Goal: Transaction & Acquisition: Purchase product/service

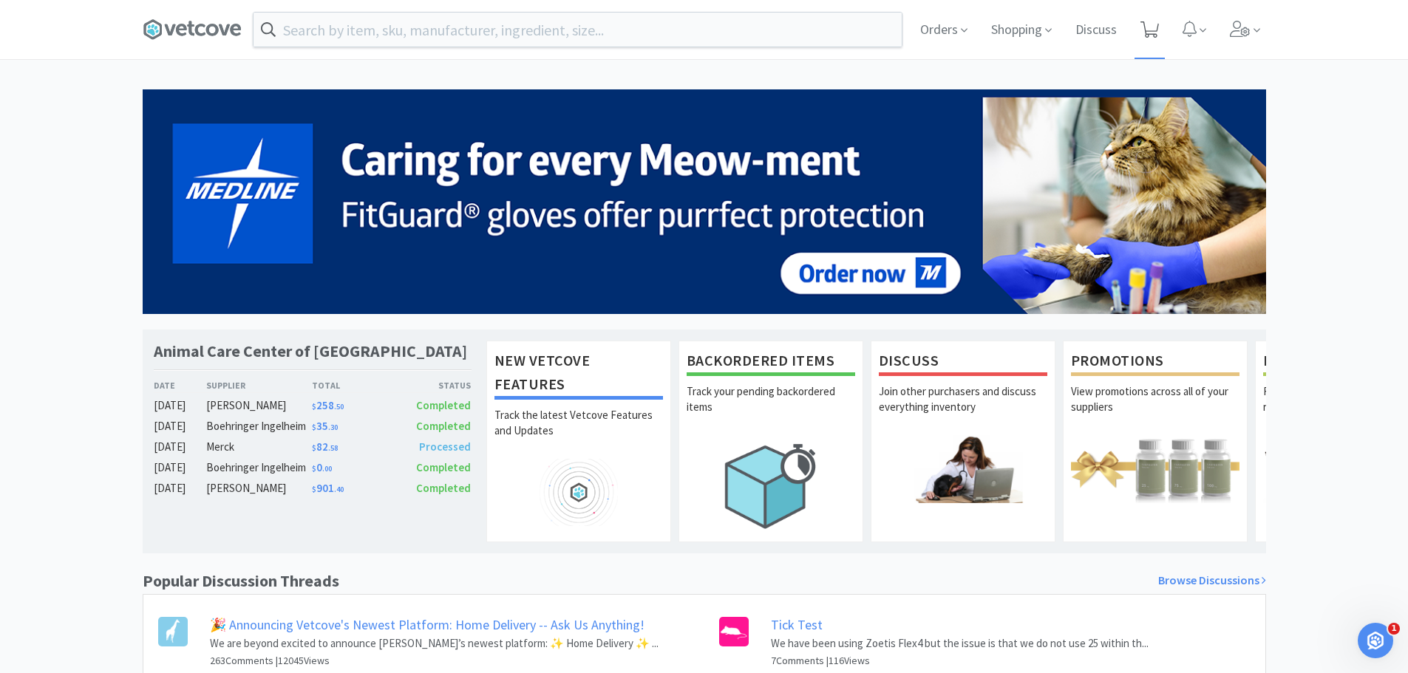
click at [1153, 27] on icon at bounding box center [1149, 29] width 18 height 16
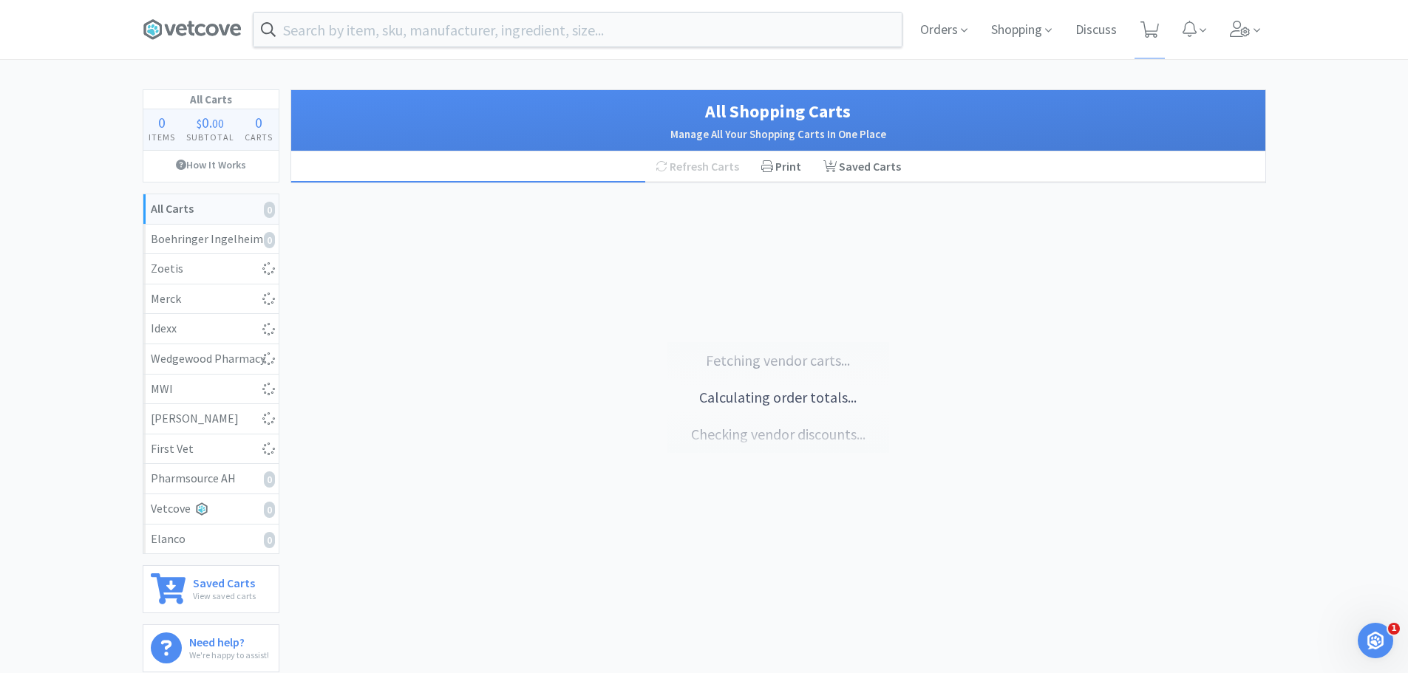
select select "5"
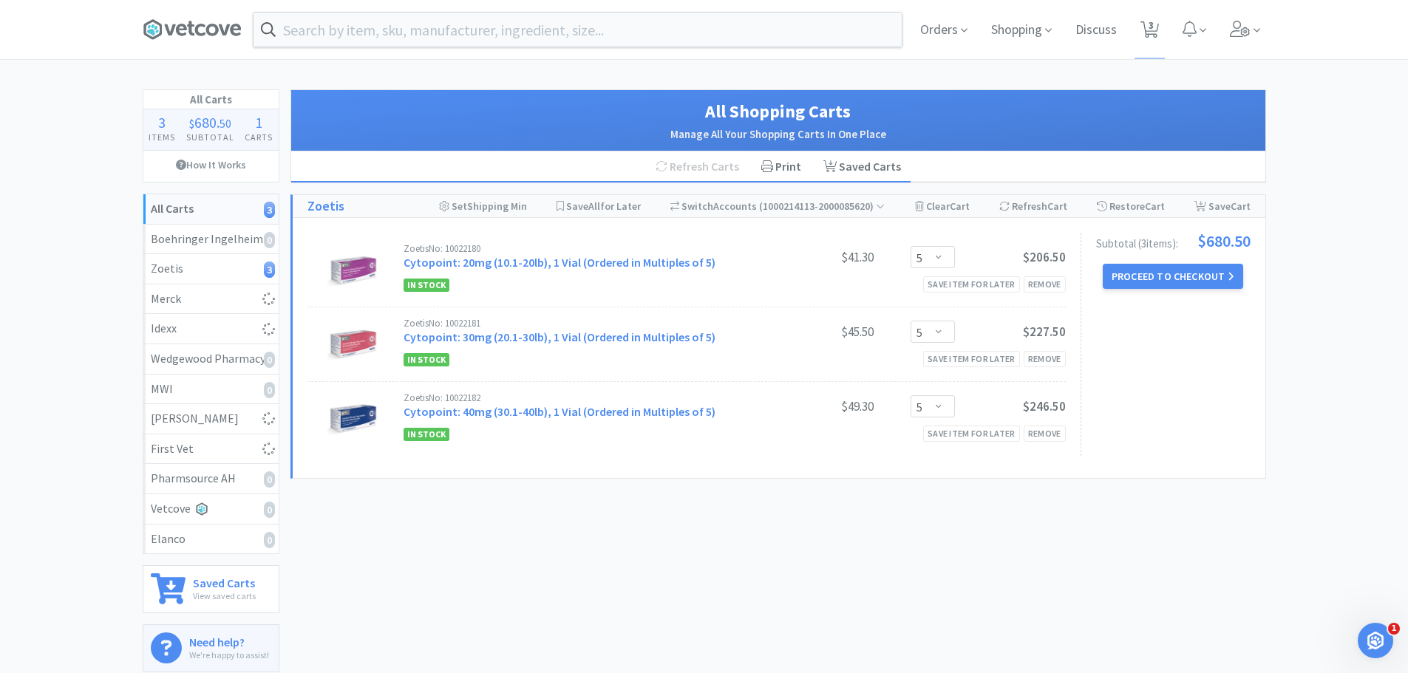
select select "2"
select select "1"
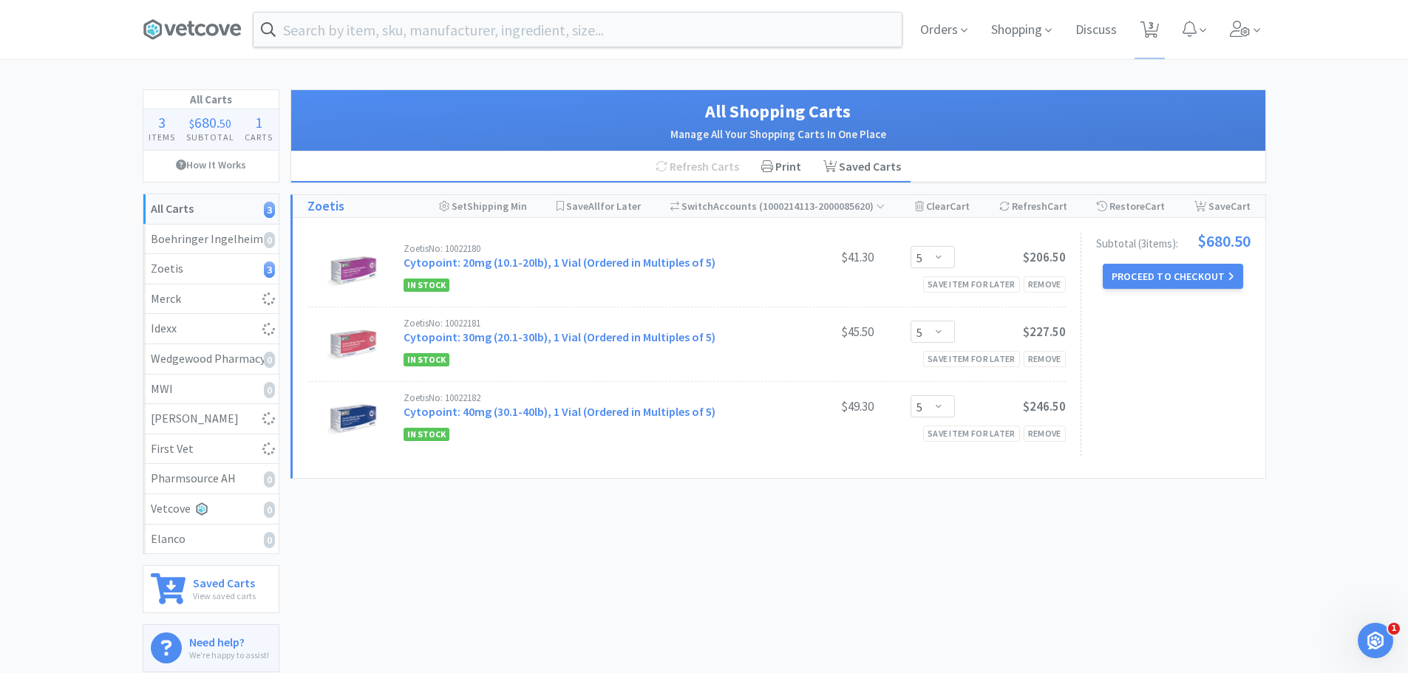
select select "1"
select select "2"
select select "1"
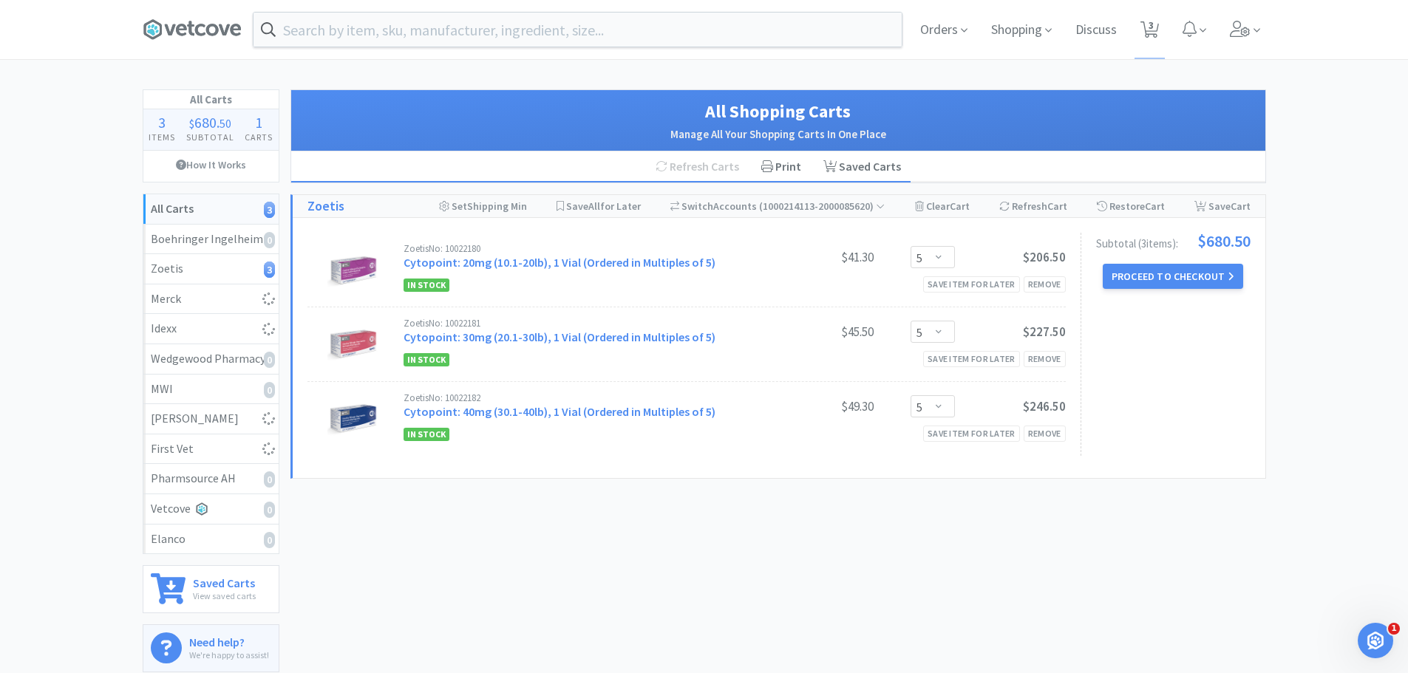
select select "2"
select select "1"
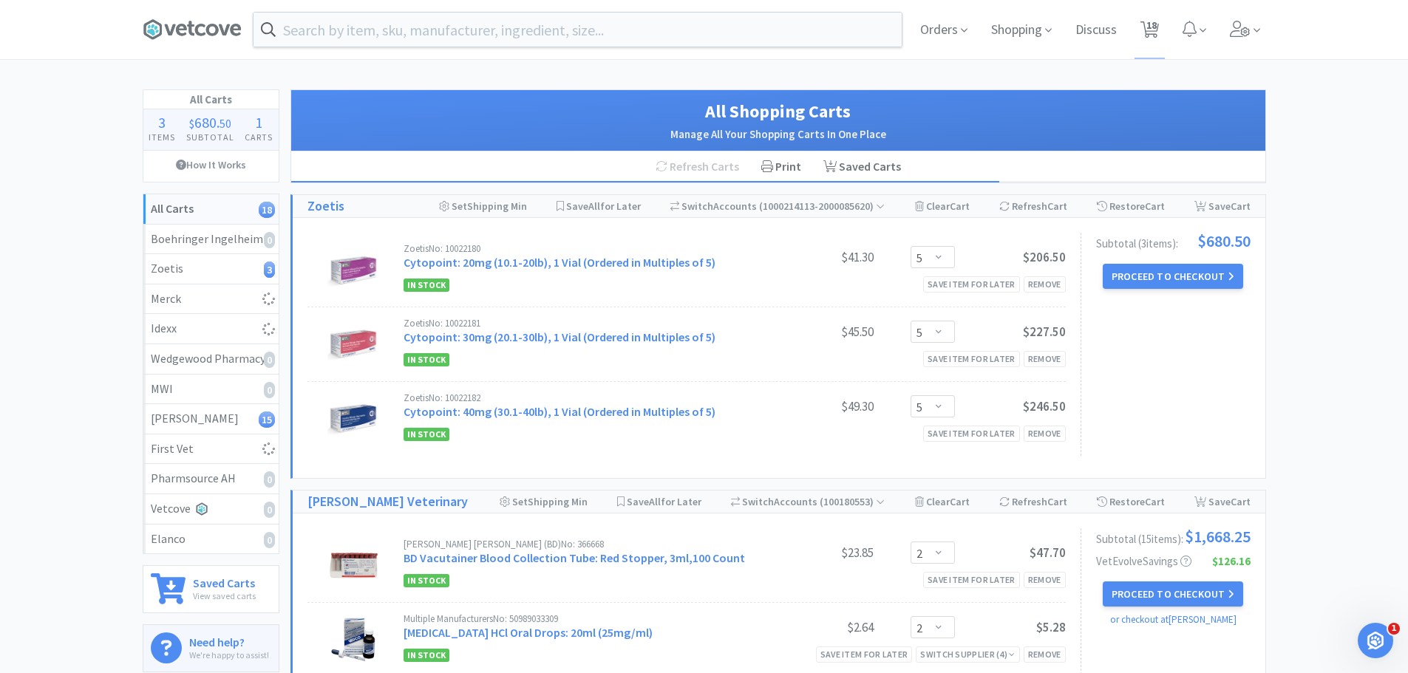
select select "4"
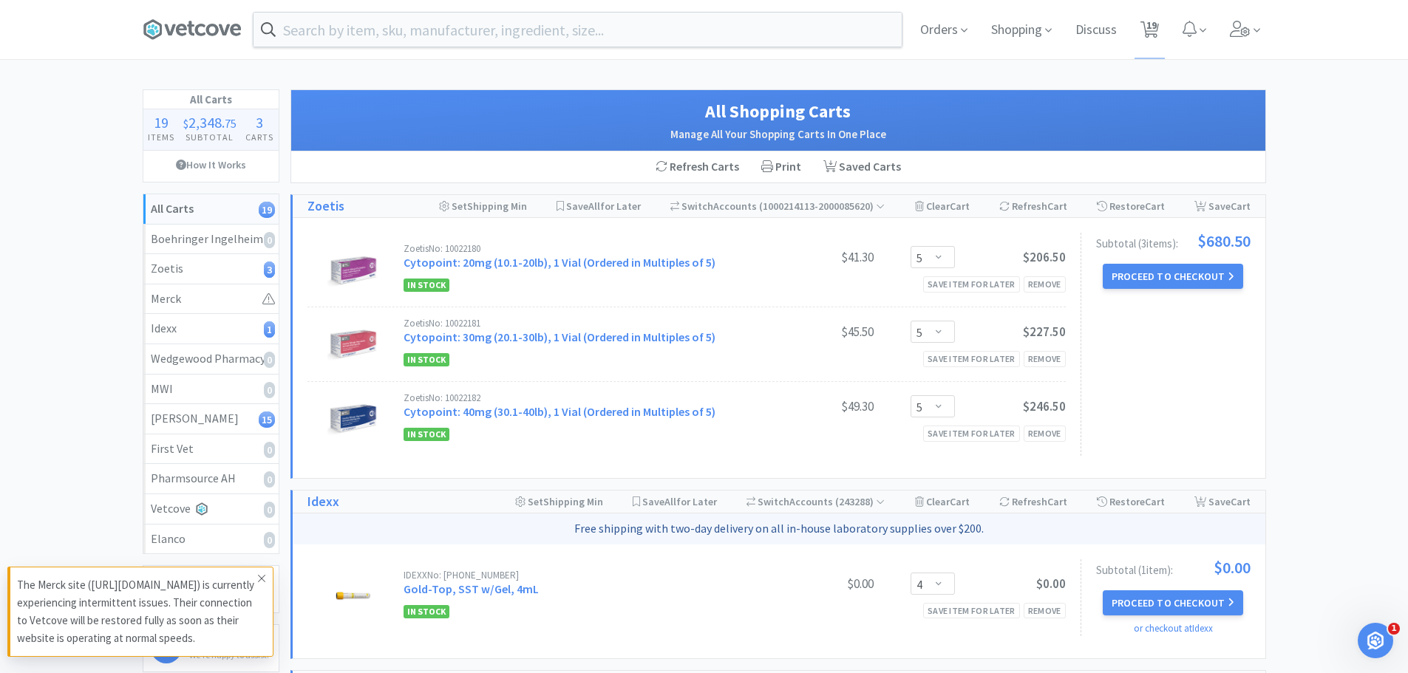
click at [261, 575] on icon at bounding box center [261, 578] width 7 height 7
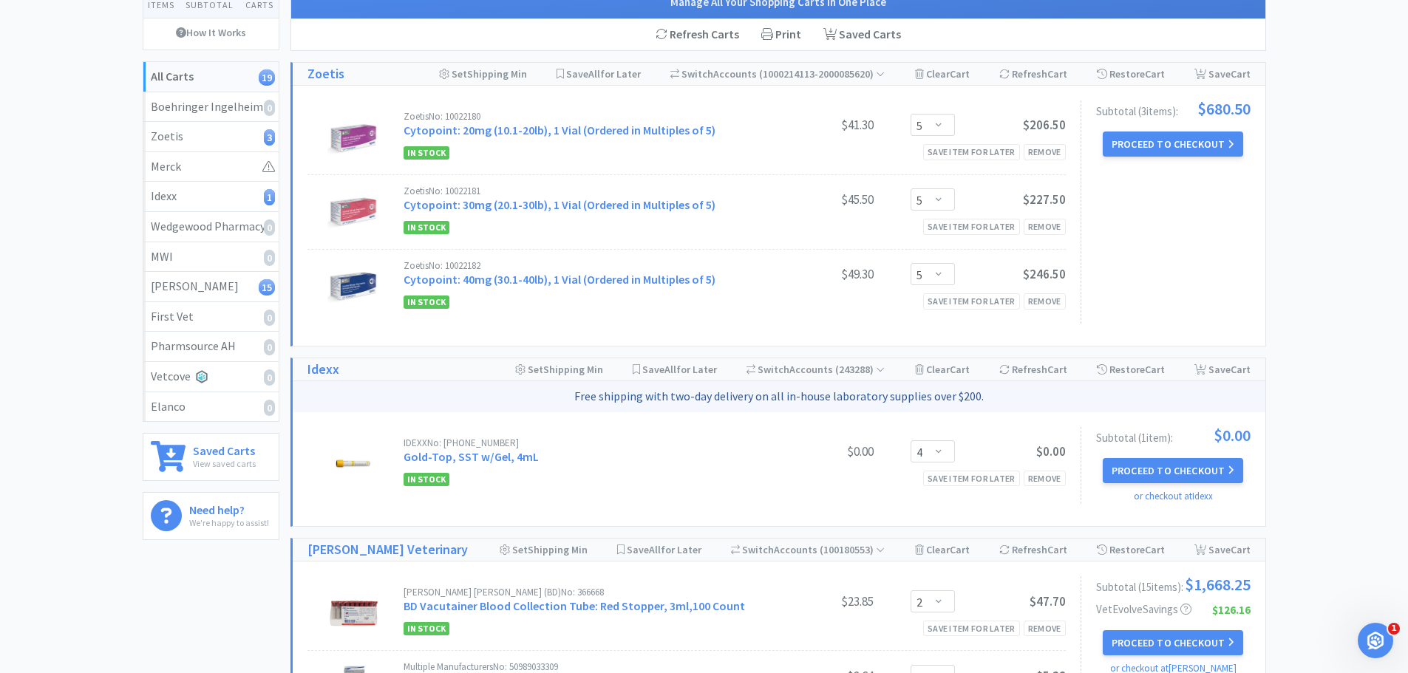
scroll to position [130, 0]
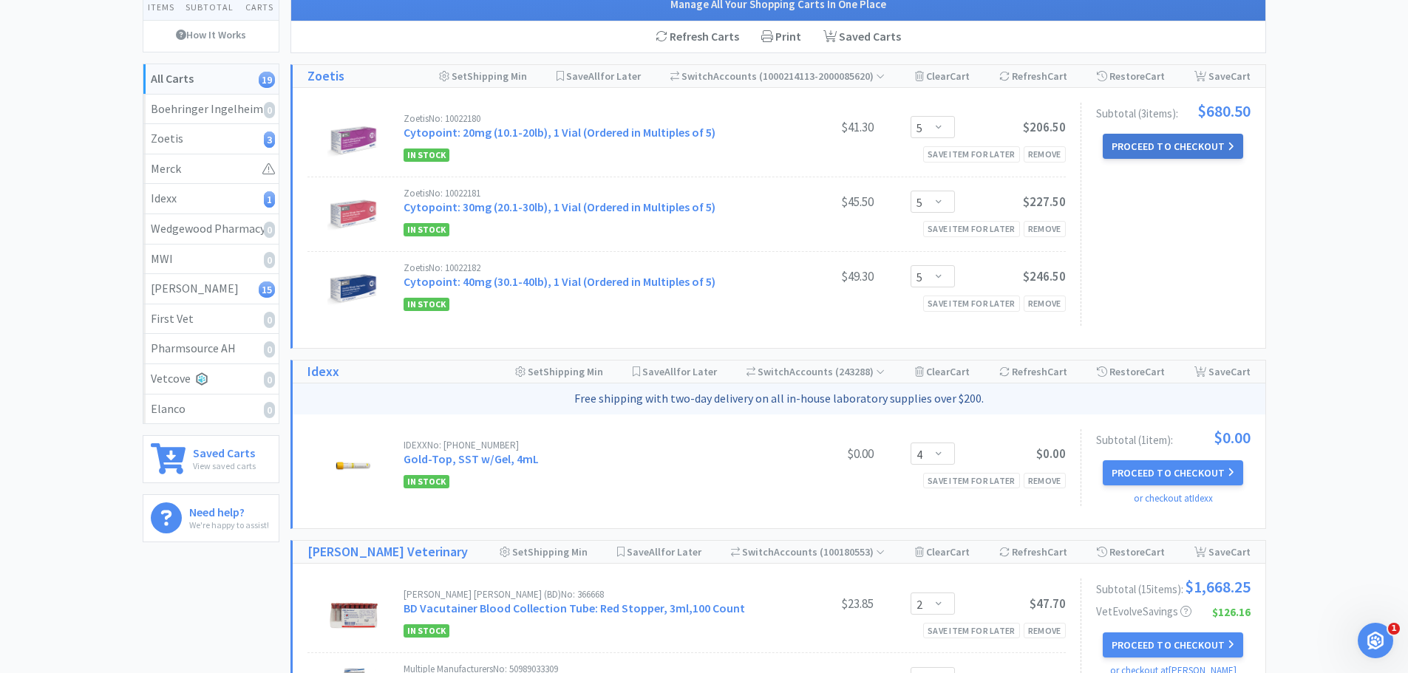
click at [1141, 151] on button "Proceed to Checkout" at bounding box center [1172, 146] width 140 height 25
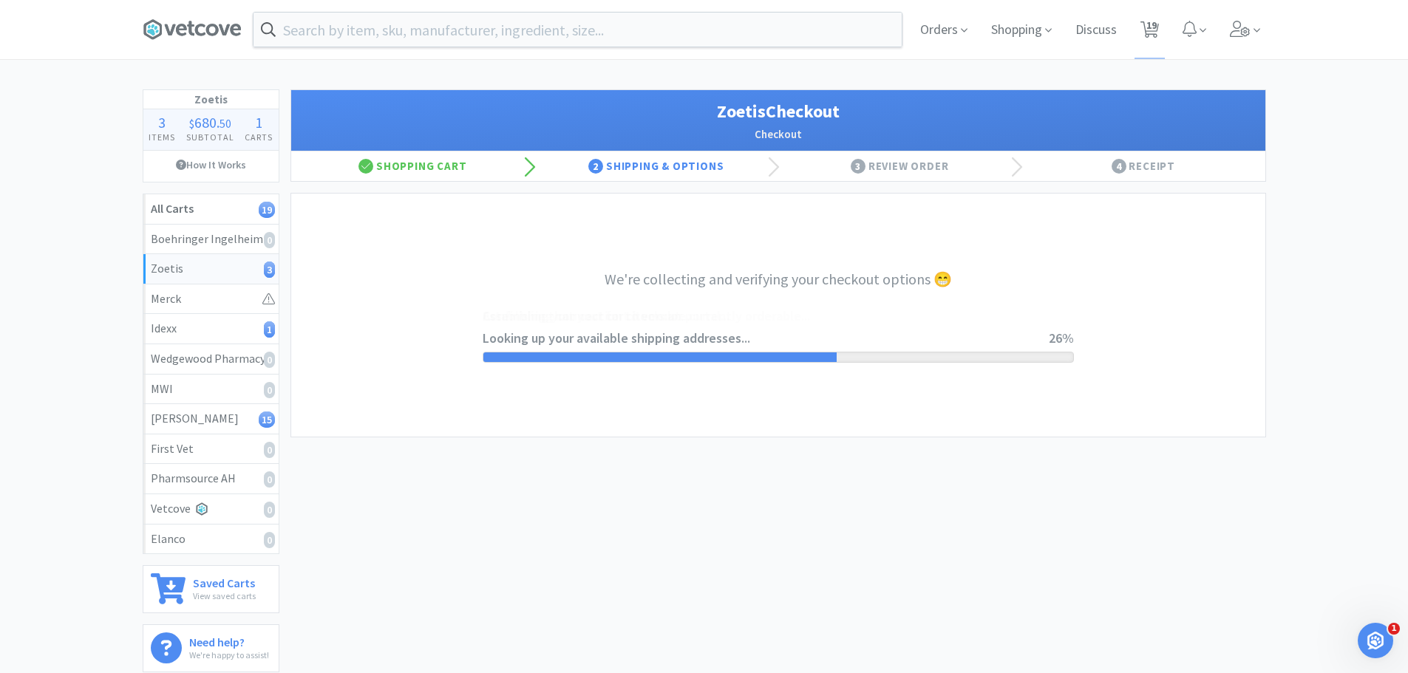
select select "invoice"
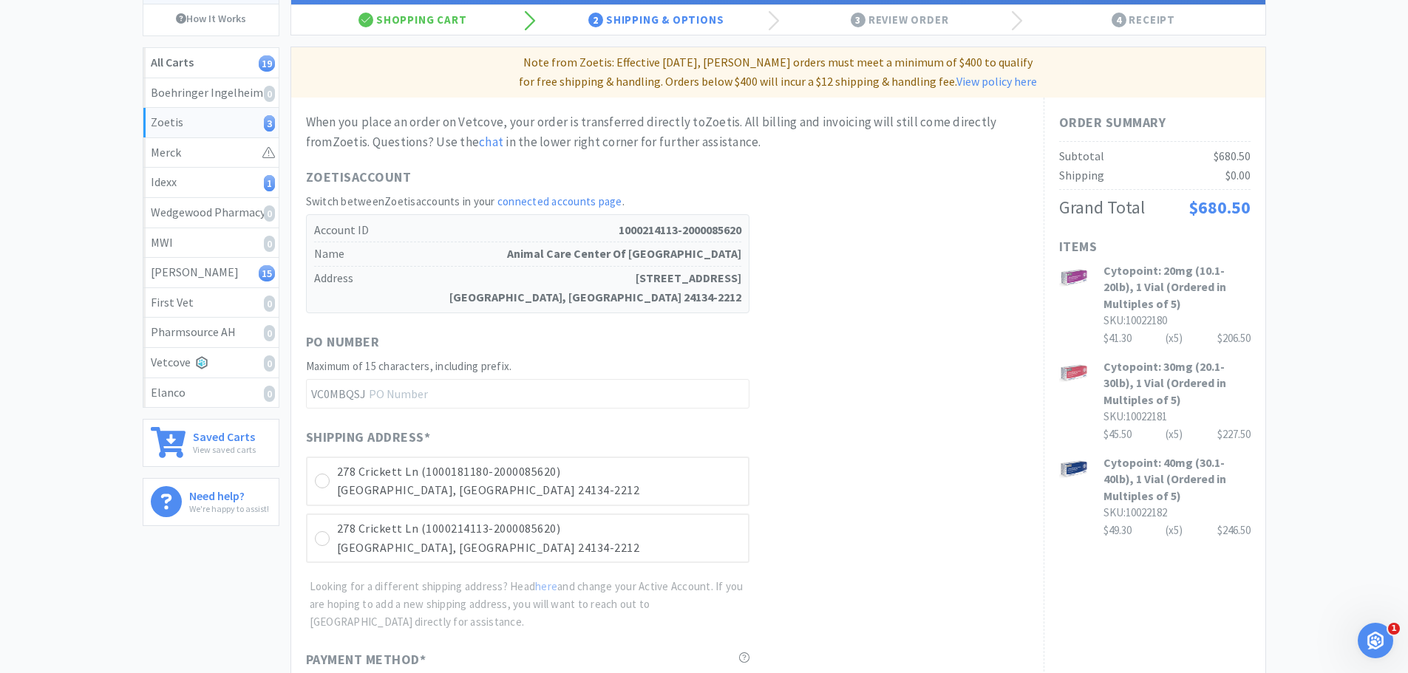
scroll to position [148, 0]
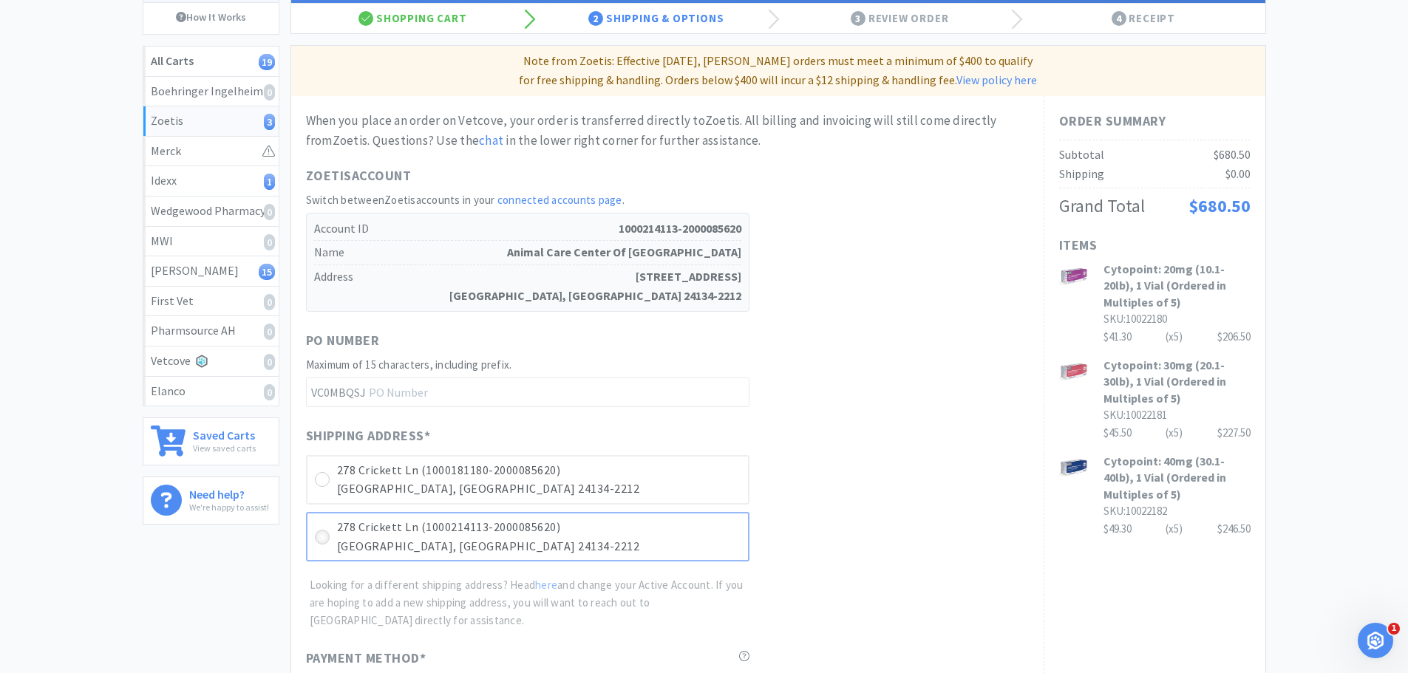
click at [320, 539] on icon at bounding box center [321, 537] width 11 height 11
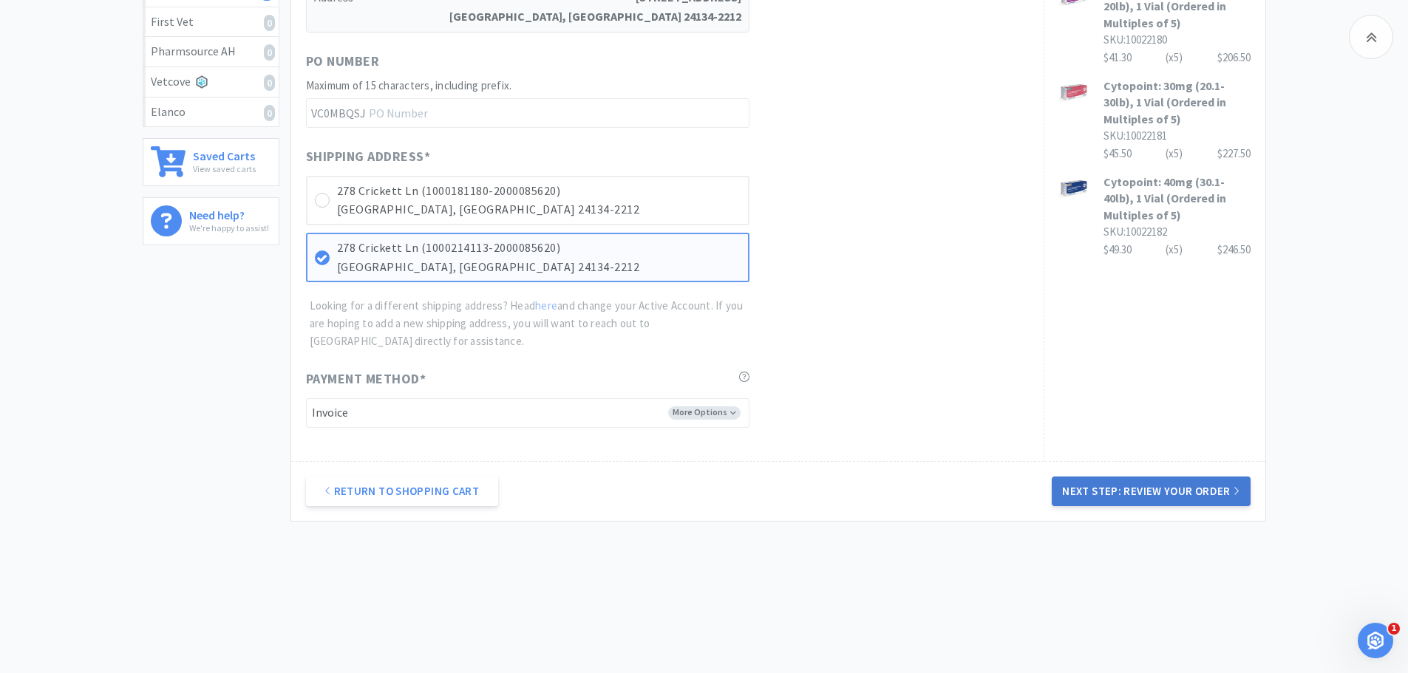
click at [1133, 501] on button "Next Step: Review Your Order" at bounding box center [1150, 492] width 198 height 30
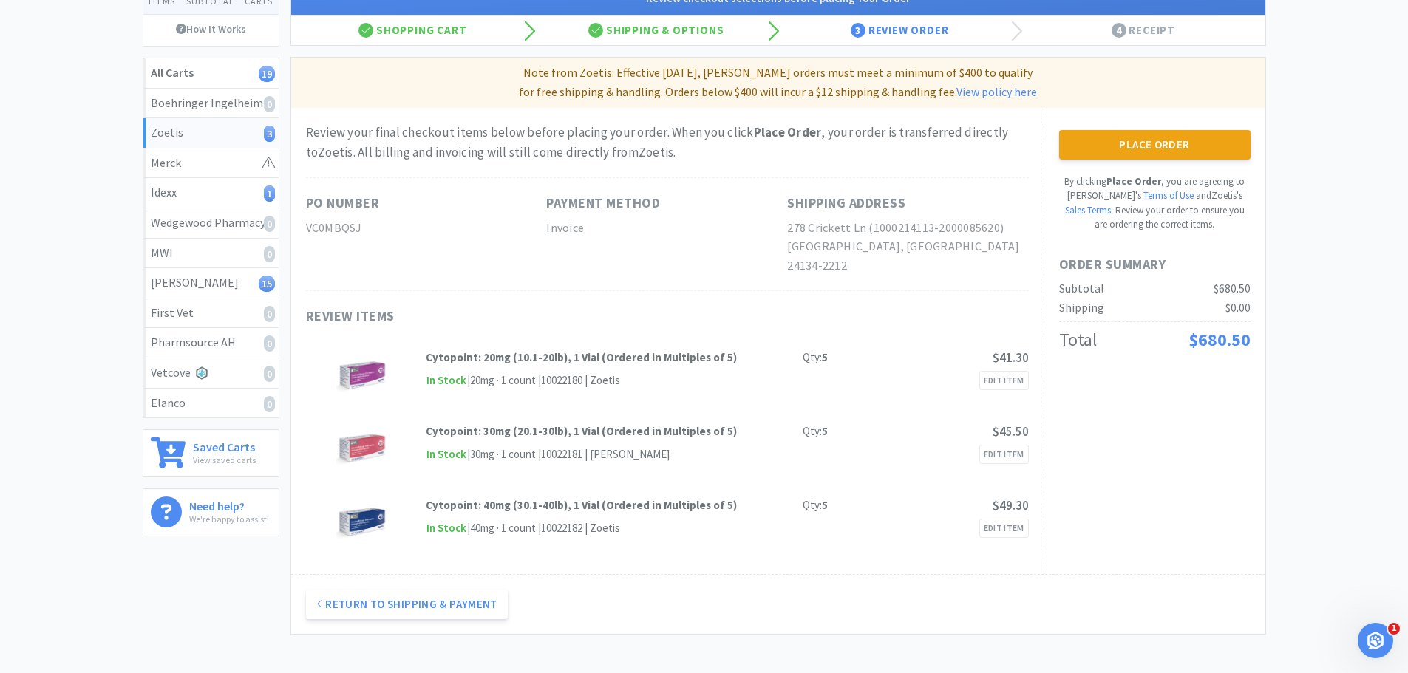
scroll to position [0, 0]
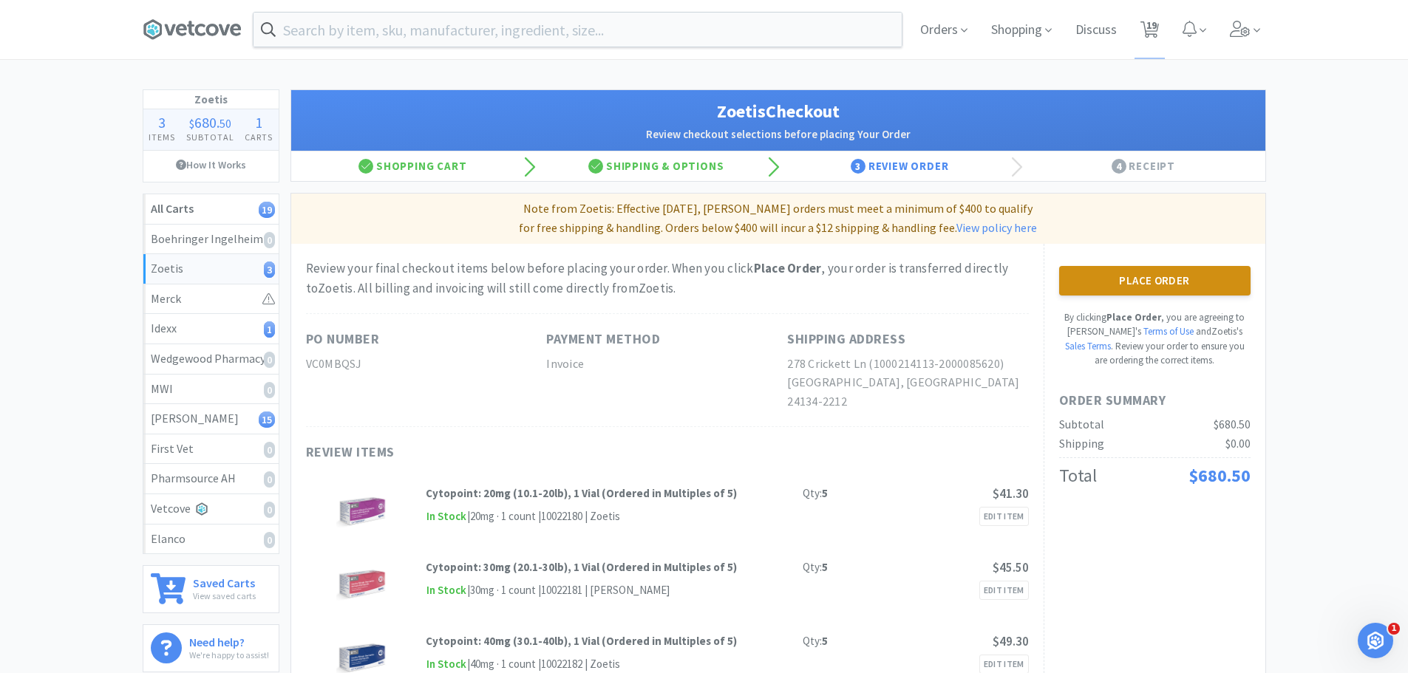
click at [1106, 284] on button "Place Order" at bounding box center [1154, 281] width 191 height 30
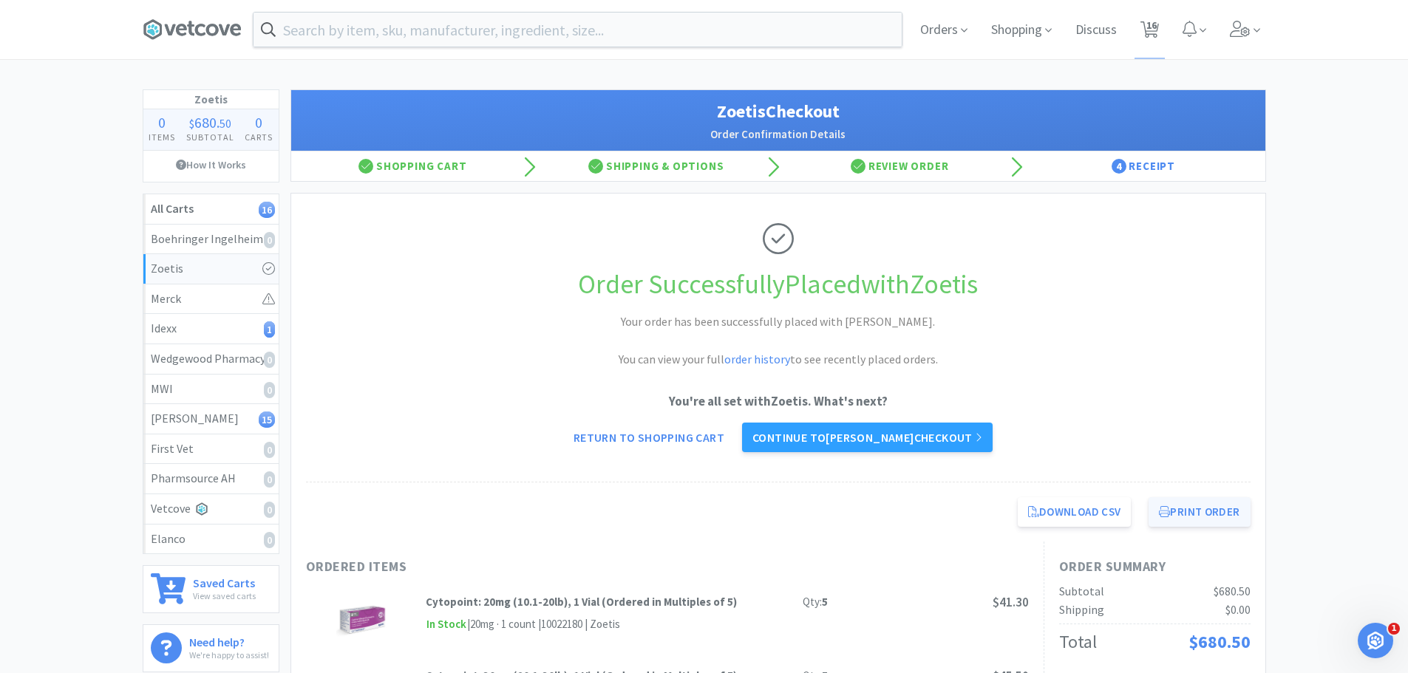
click at [1234, 516] on button "Print Order" at bounding box center [1198, 512] width 101 height 30
click at [1153, 29] on span "16" at bounding box center [1151, 25] width 10 height 59
select select "4"
select select "2"
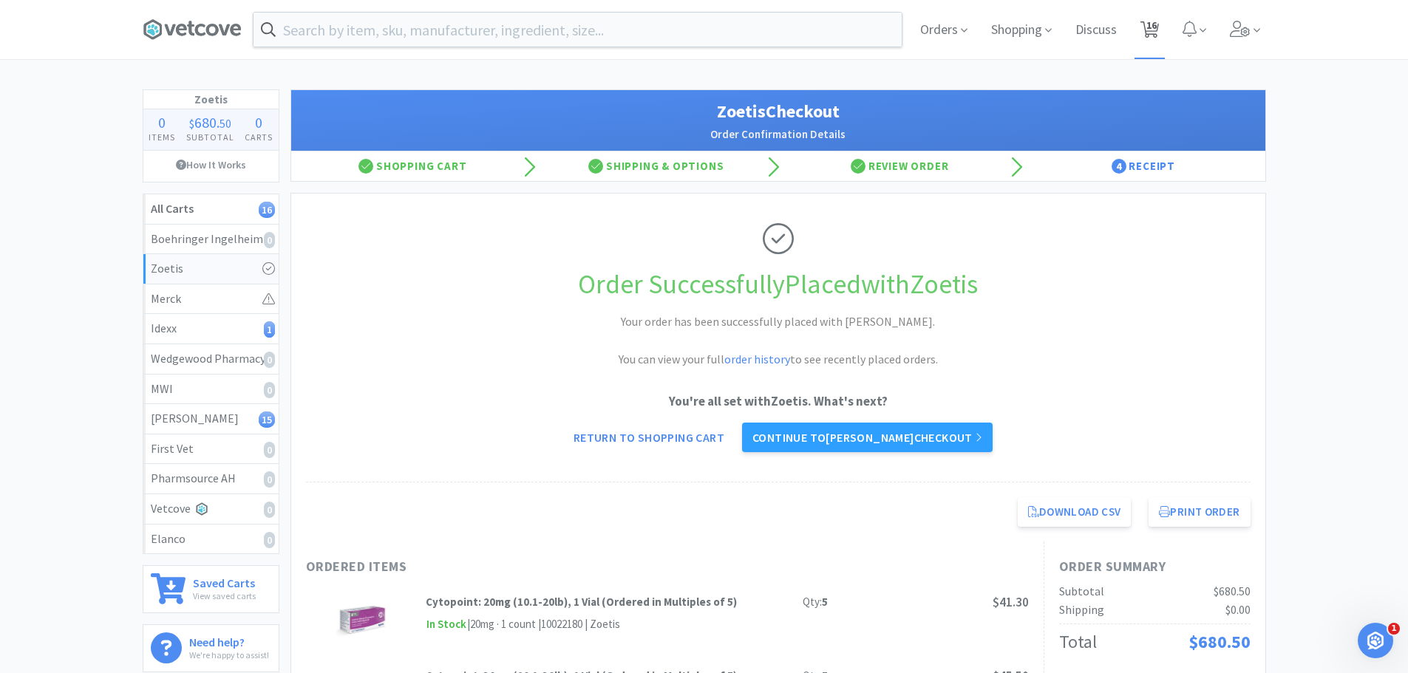
select select "2"
select select "1"
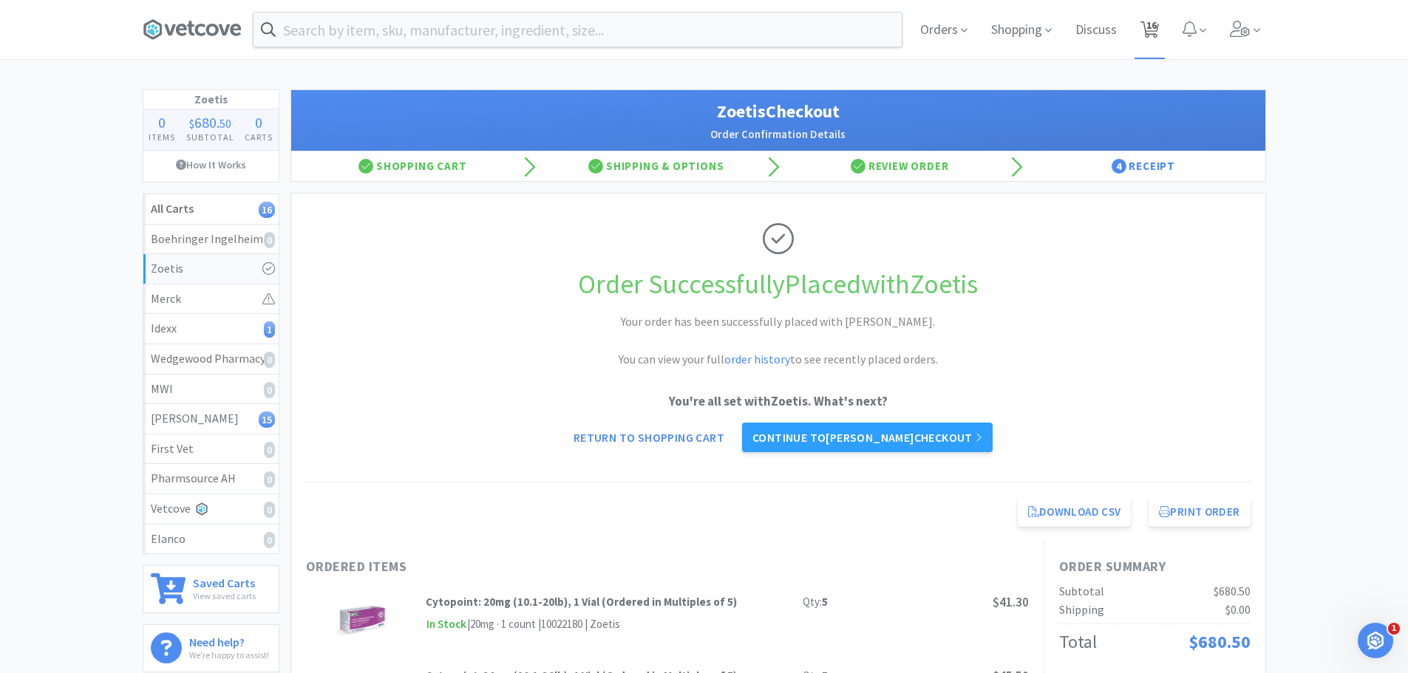
select select "1"
select select "2"
select select "1"
select select "2"
select select "1"
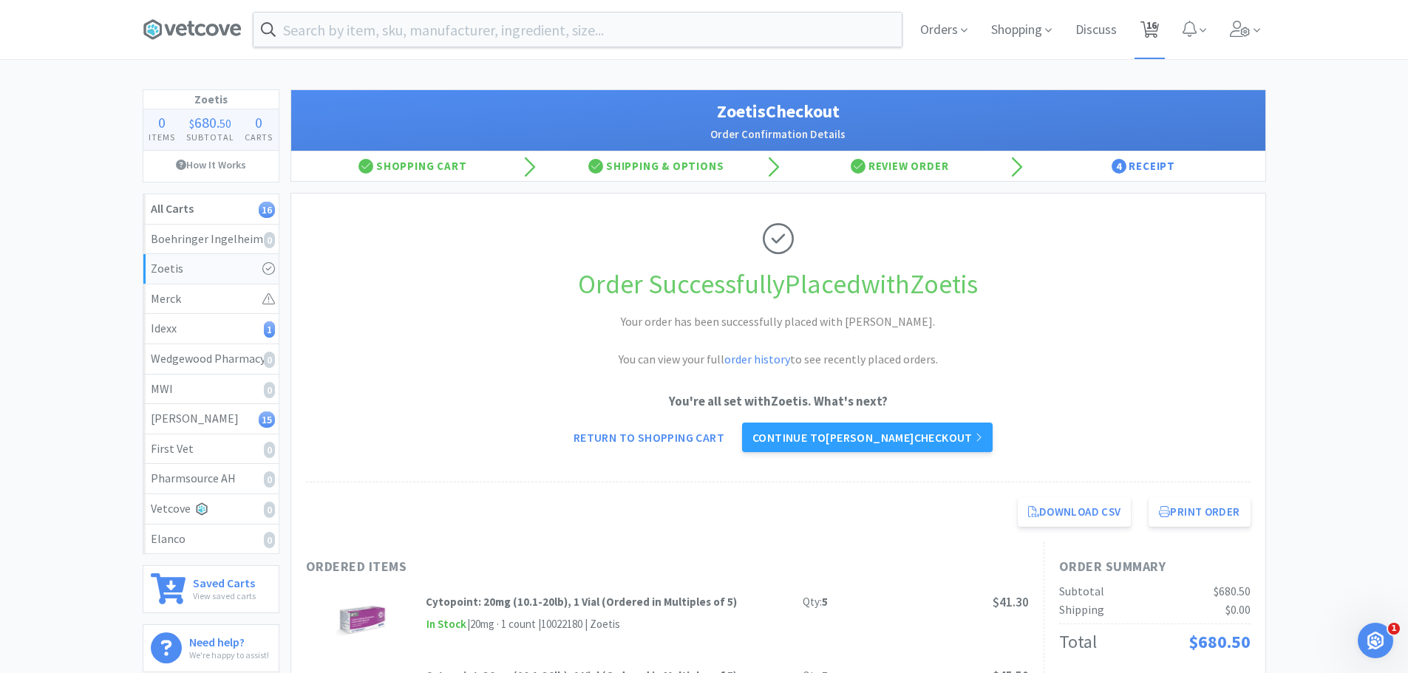
select select "1"
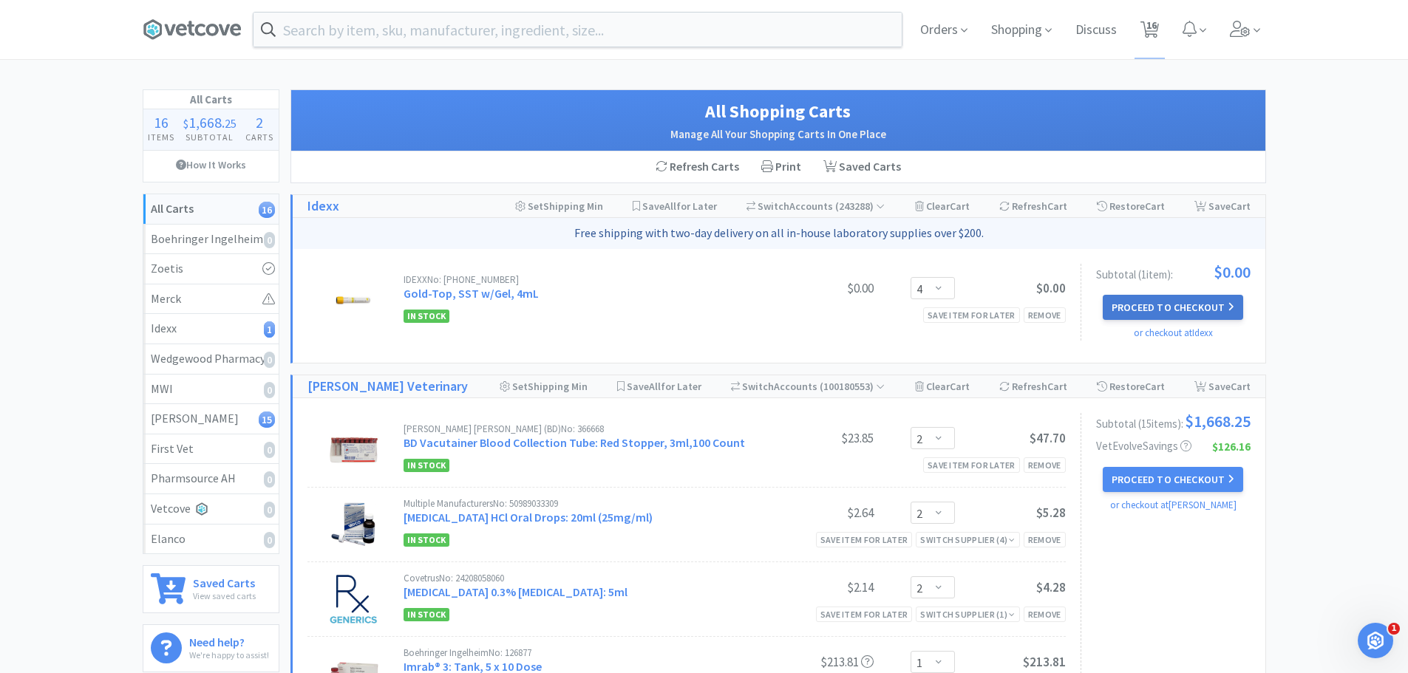
click at [1128, 308] on button "Proceed to Checkout" at bounding box center [1172, 307] width 140 height 25
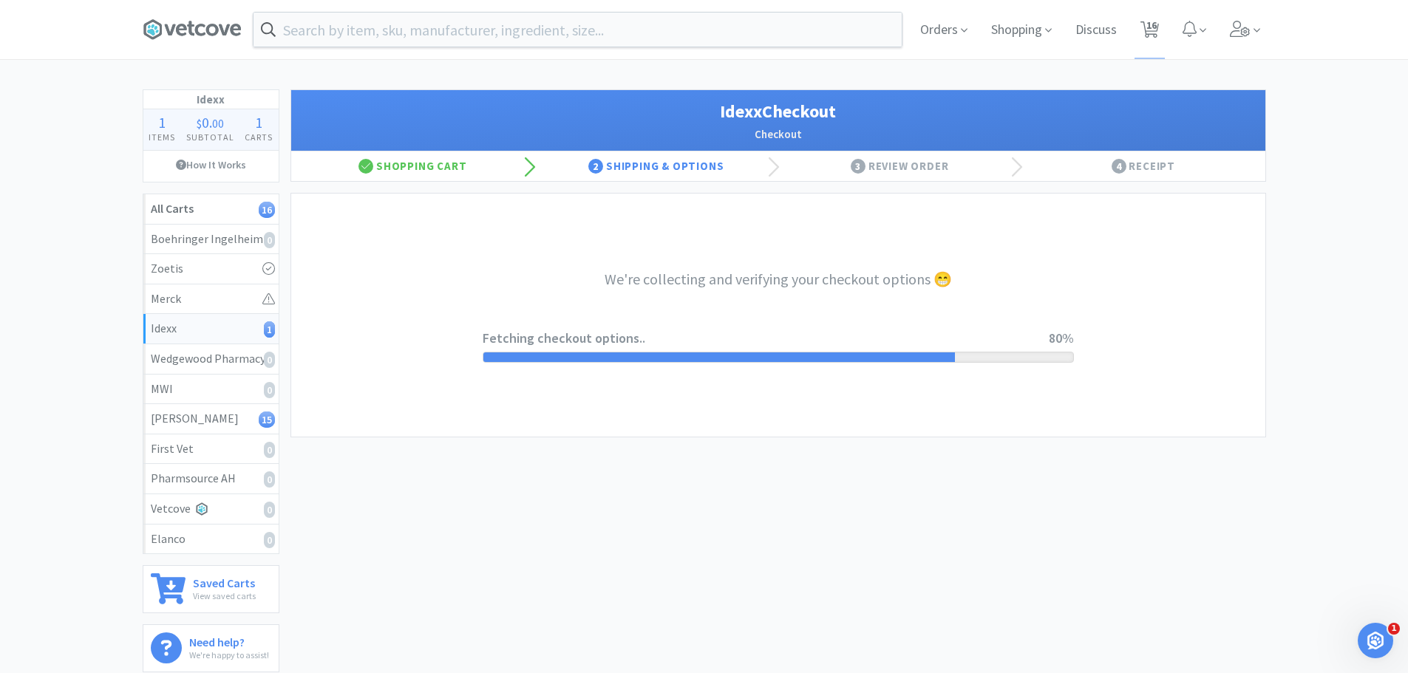
select select "900"
select select "003"
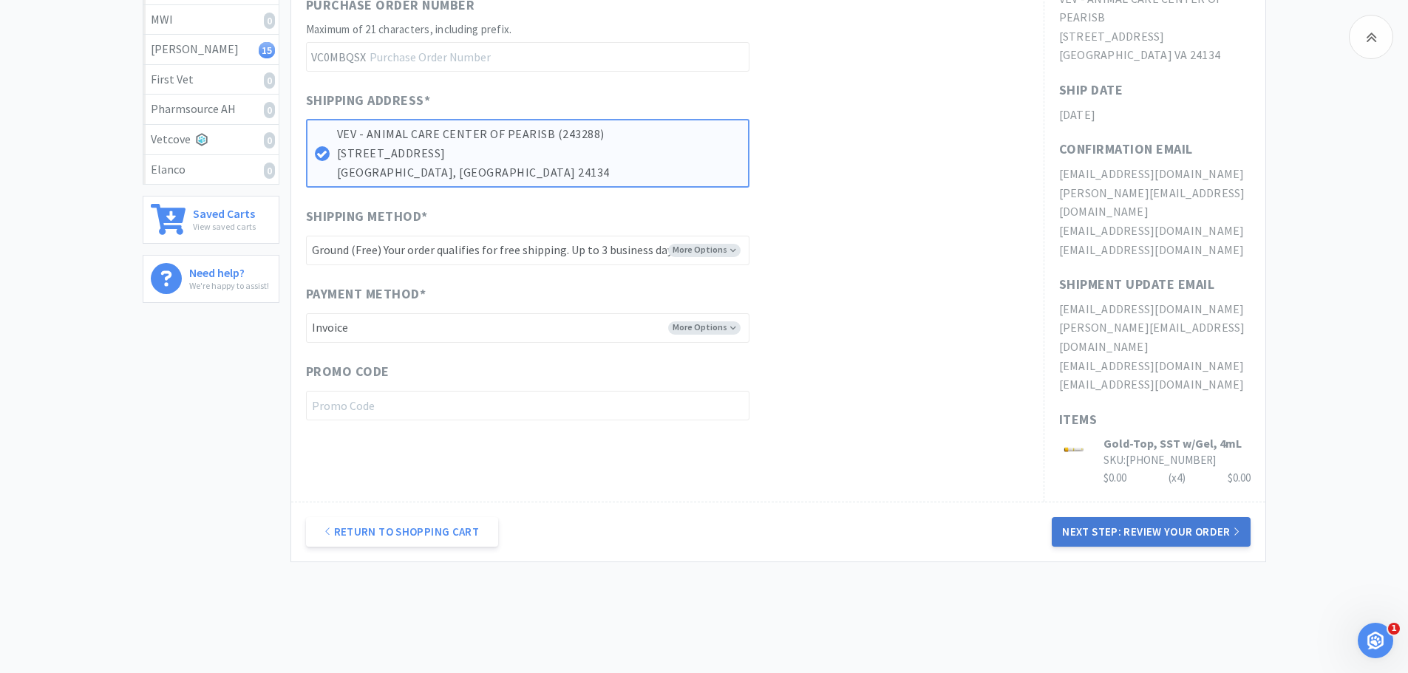
click at [1146, 517] on button "Next Step: Review Your Order" at bounding box center [1150, 532] width 198 height 30
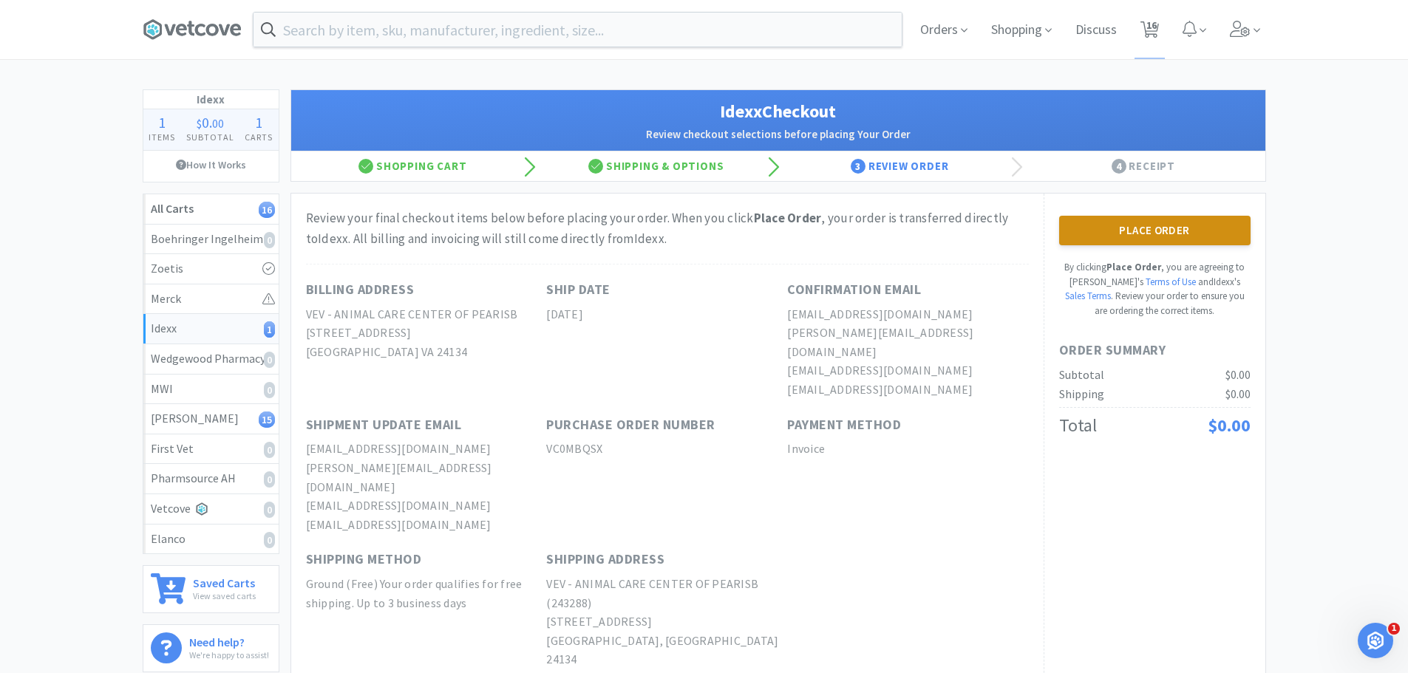
click at [1197, 219] on button "Place Order" at bounding box center [1154, 231] width 191 height 30
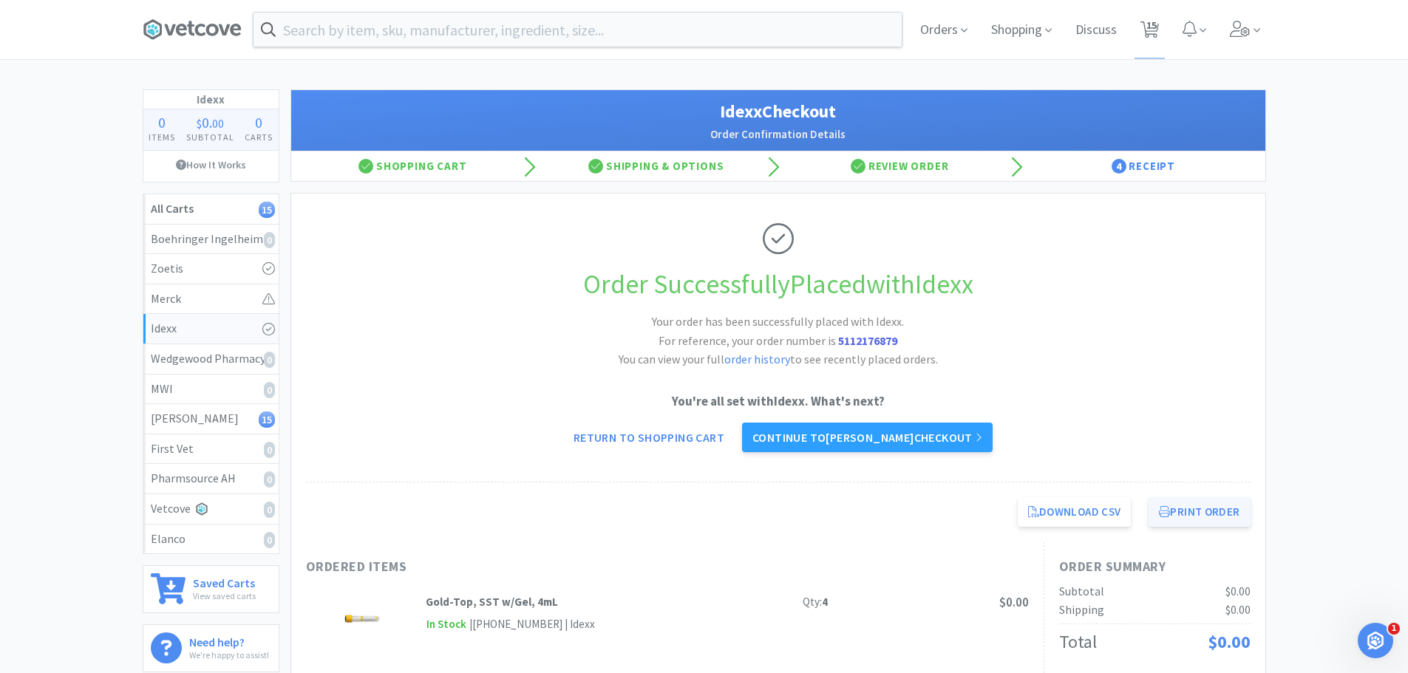
click at [1195, 505] on button "Print Order" at bounding box center [1198, 512] width 101 height 30
click at [1155, 34] on span "15" at bounding box center [1151, 25] width 10 height 59
select select "2"
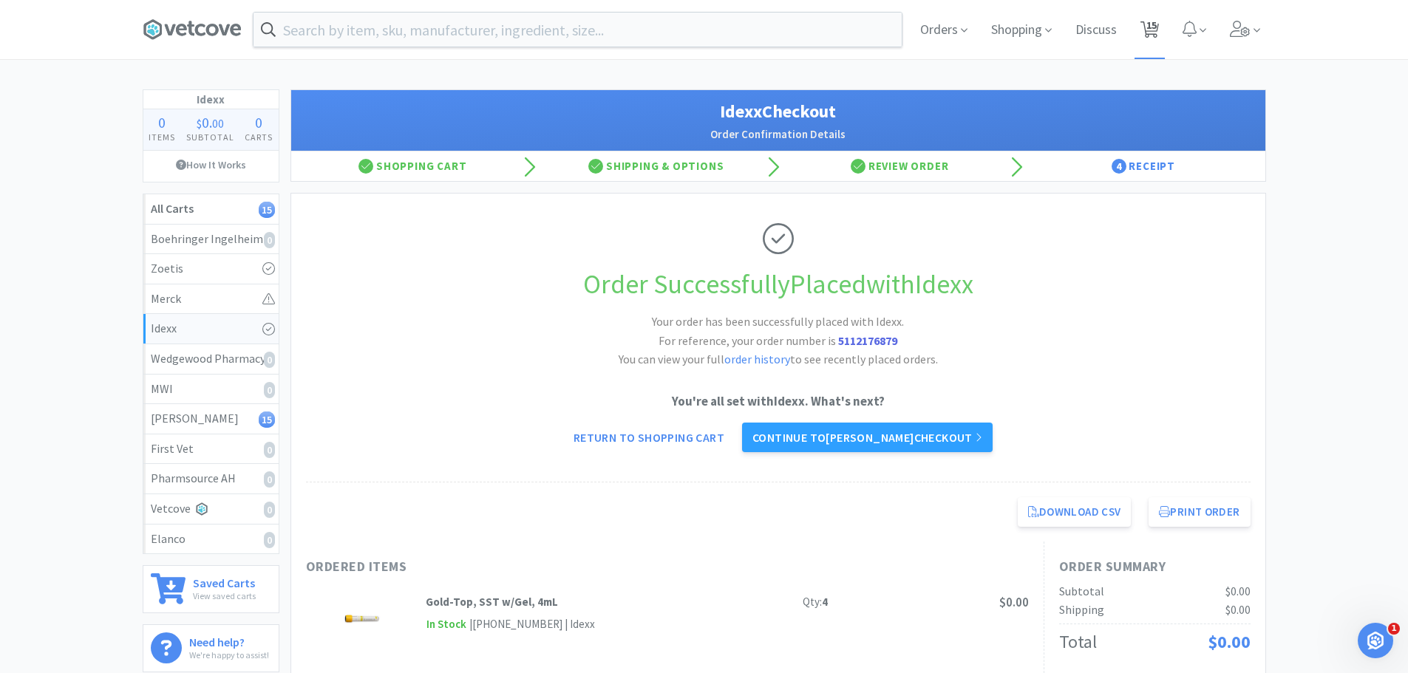
select select "1"
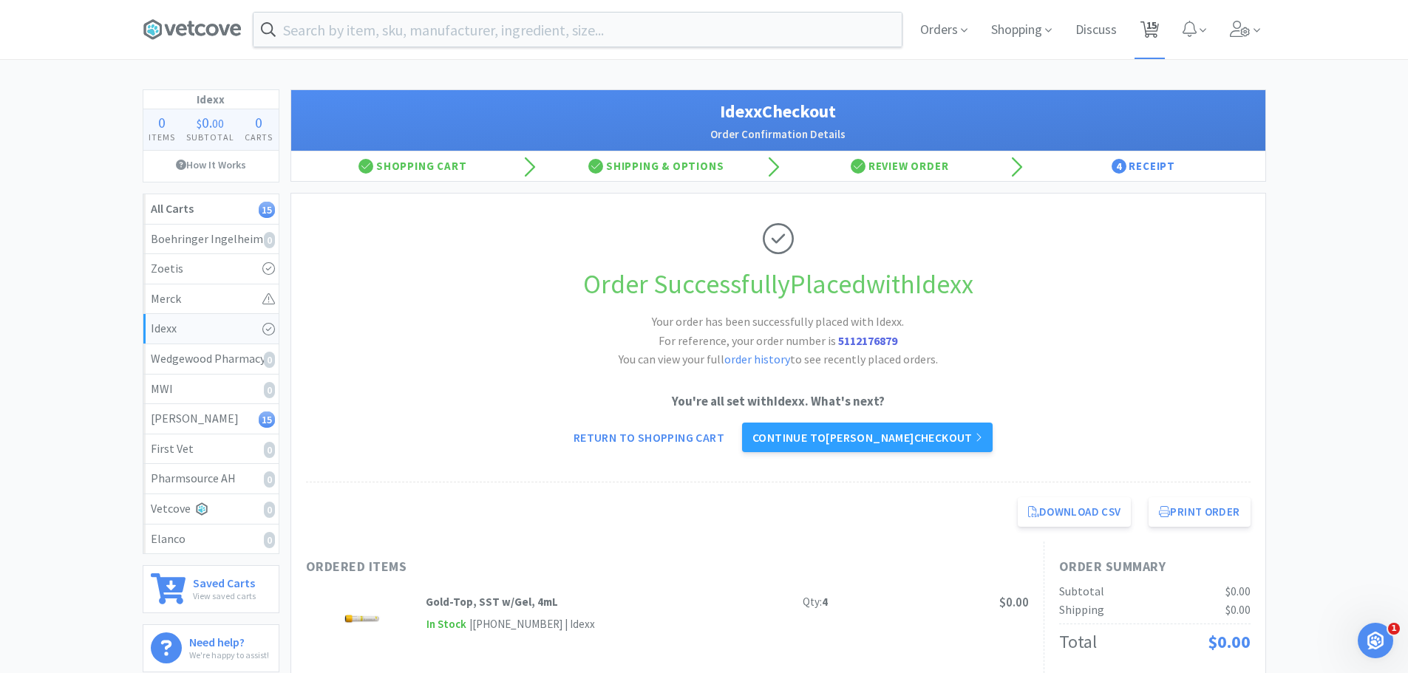
select select "2"
select select "1"
select select "2"
select select "1"
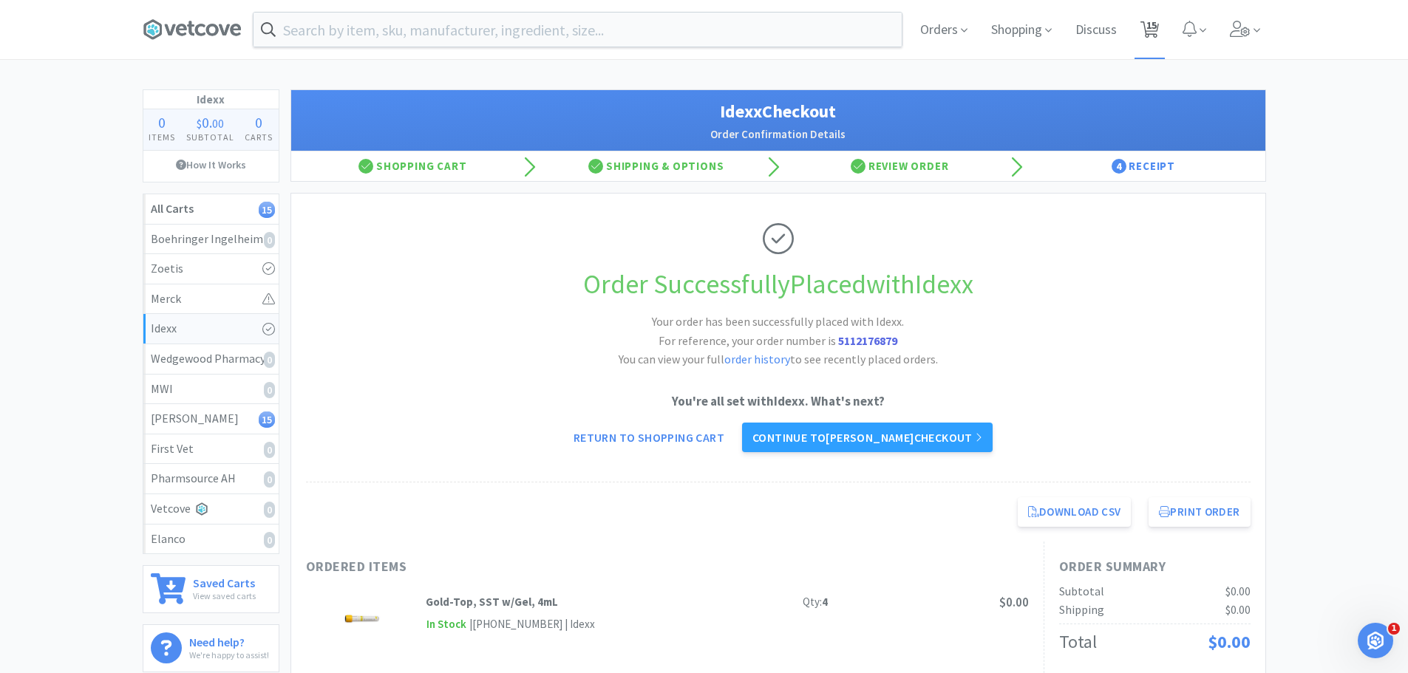
select select "1"
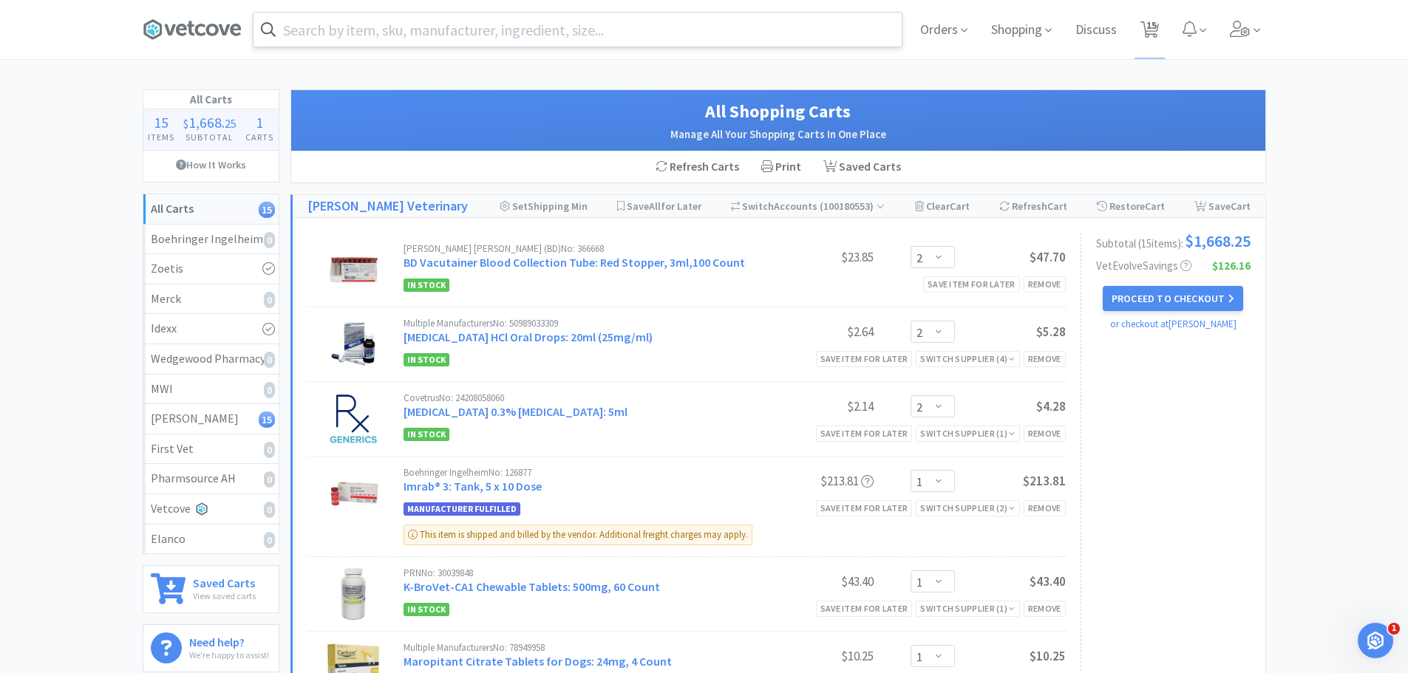
click at [401, 40] on input "text" at bounding box center [577, 30] width 648 height 34
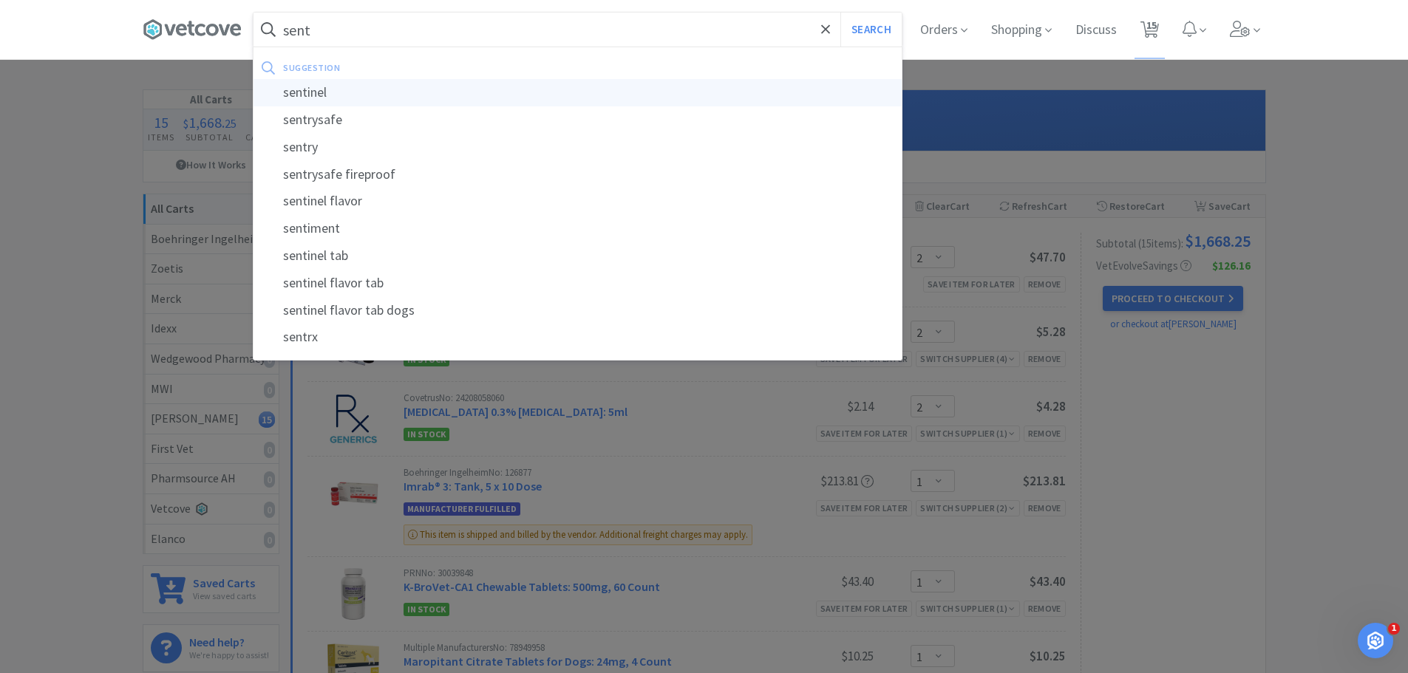
click at [350, 92] on div "sentinel" at bounding box center [577, 92] width 648 height 27
type input "sentinel"
select select "2"
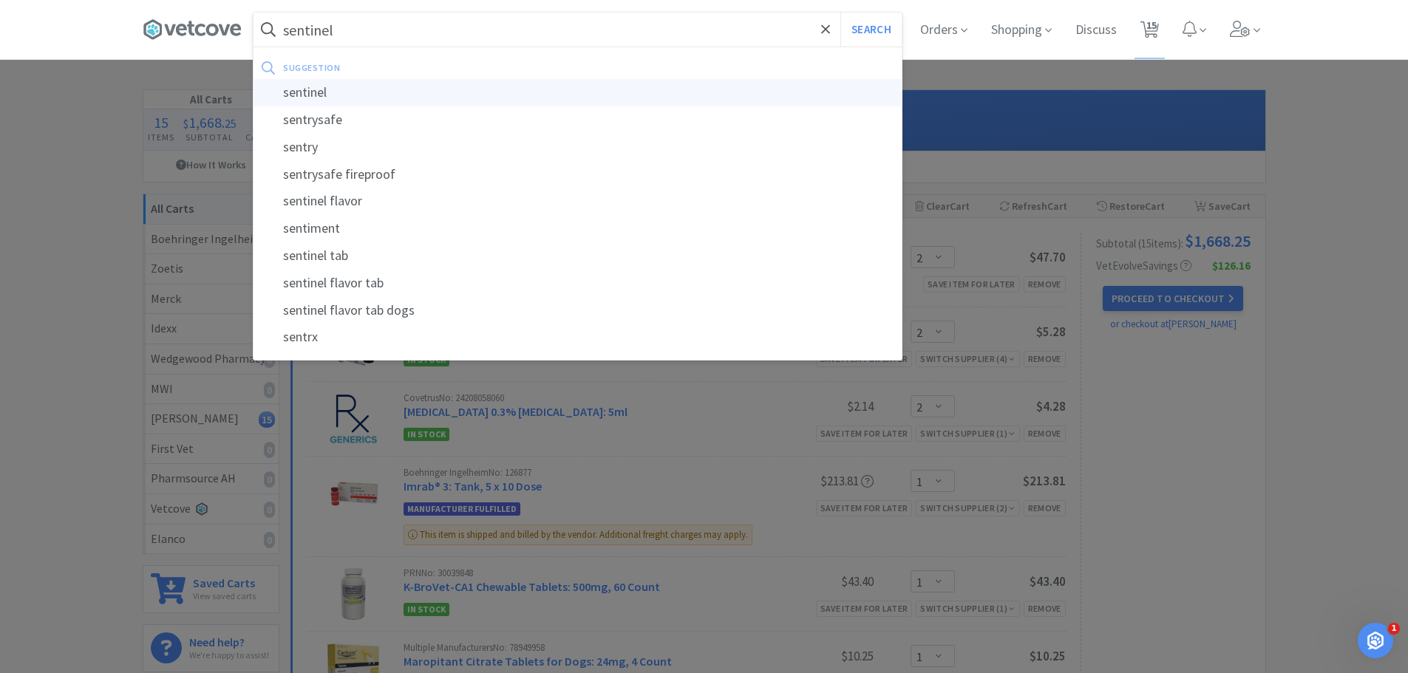
select select "1"
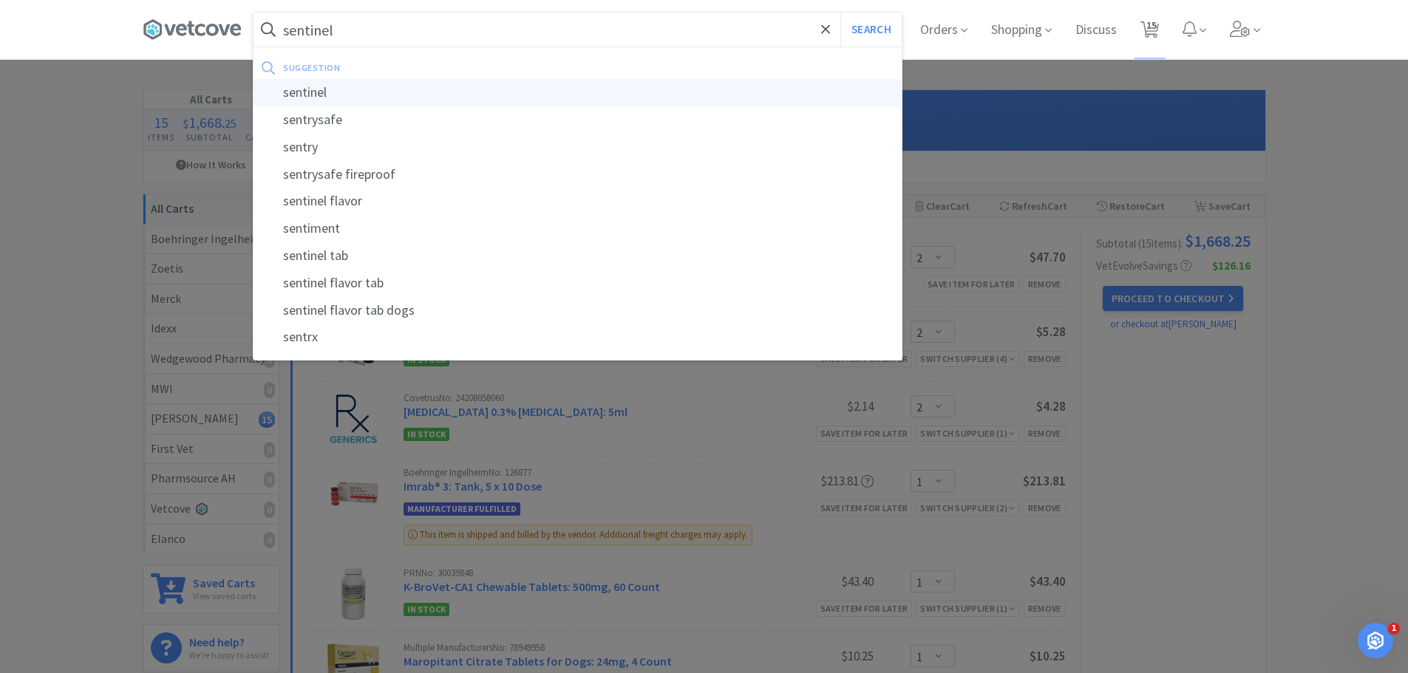
select select "2"
select select "1"
select select "2"
select select "1"
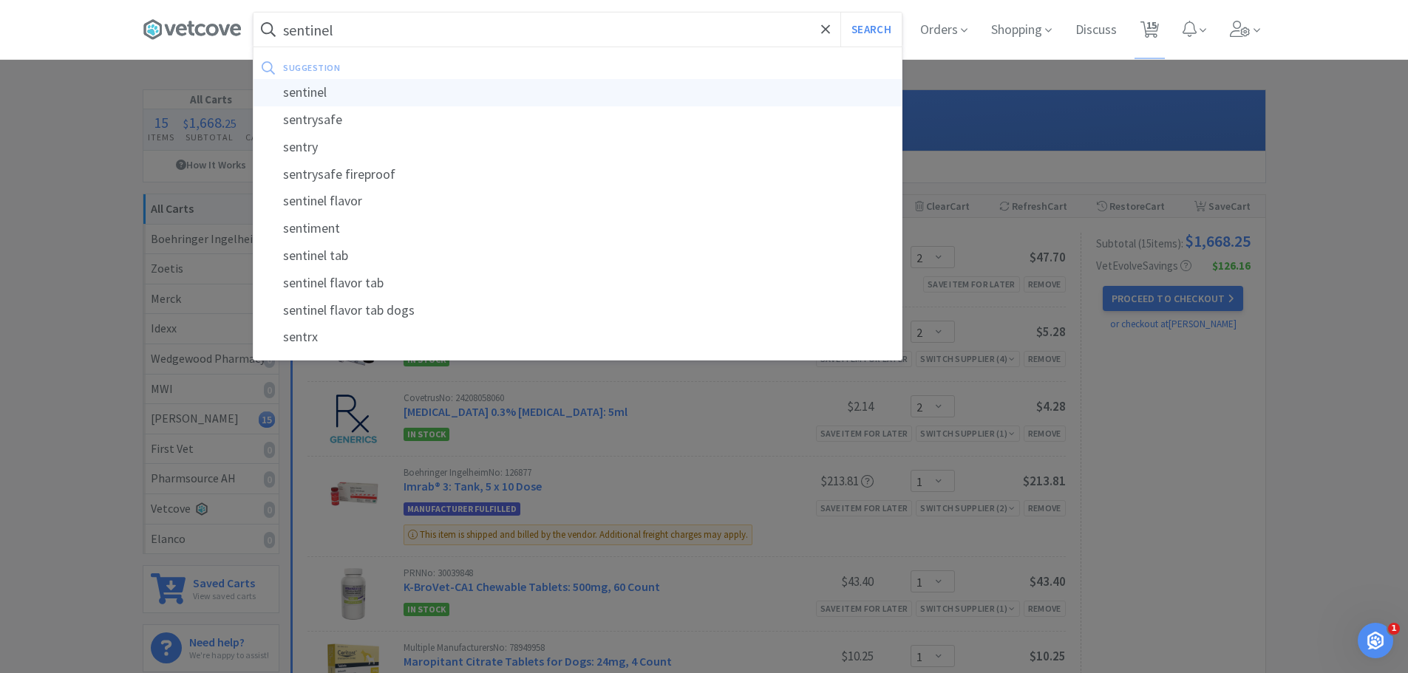
select select "1"
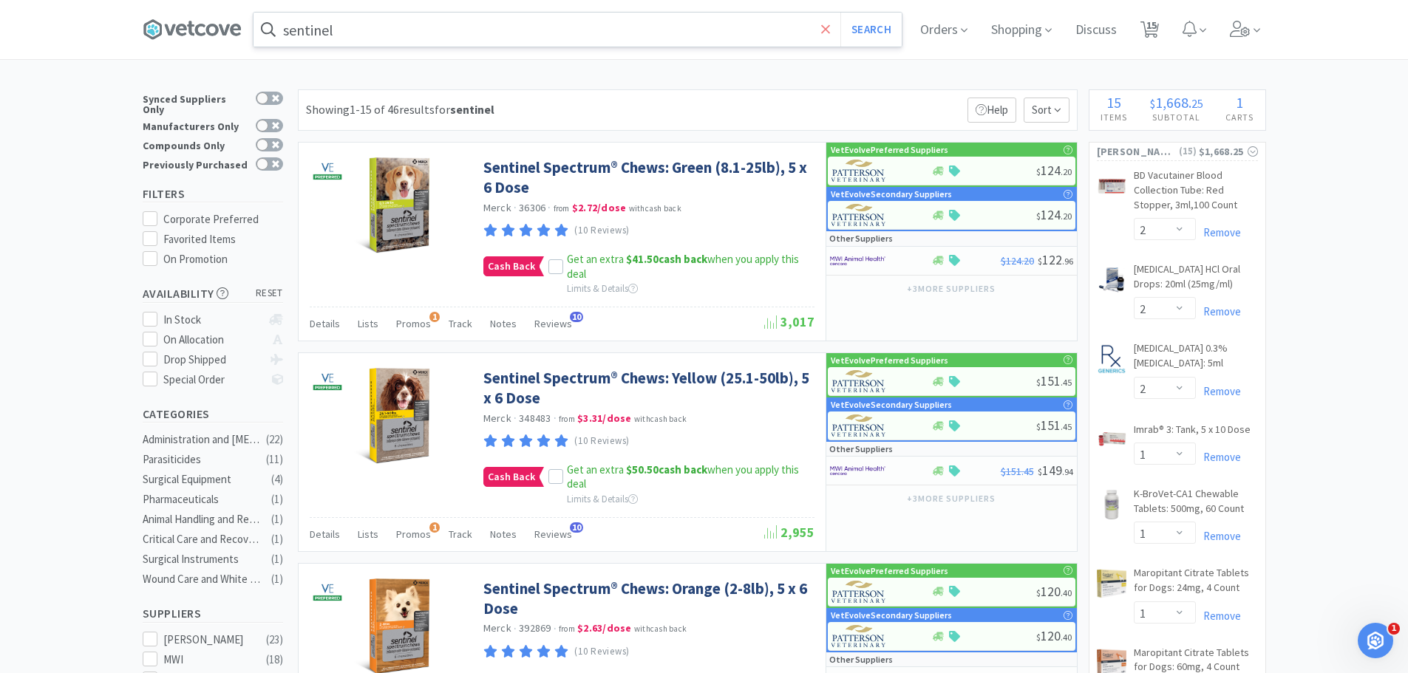
click at [828, 28] on icon at bounding box center [826, 29] width 10 height 15
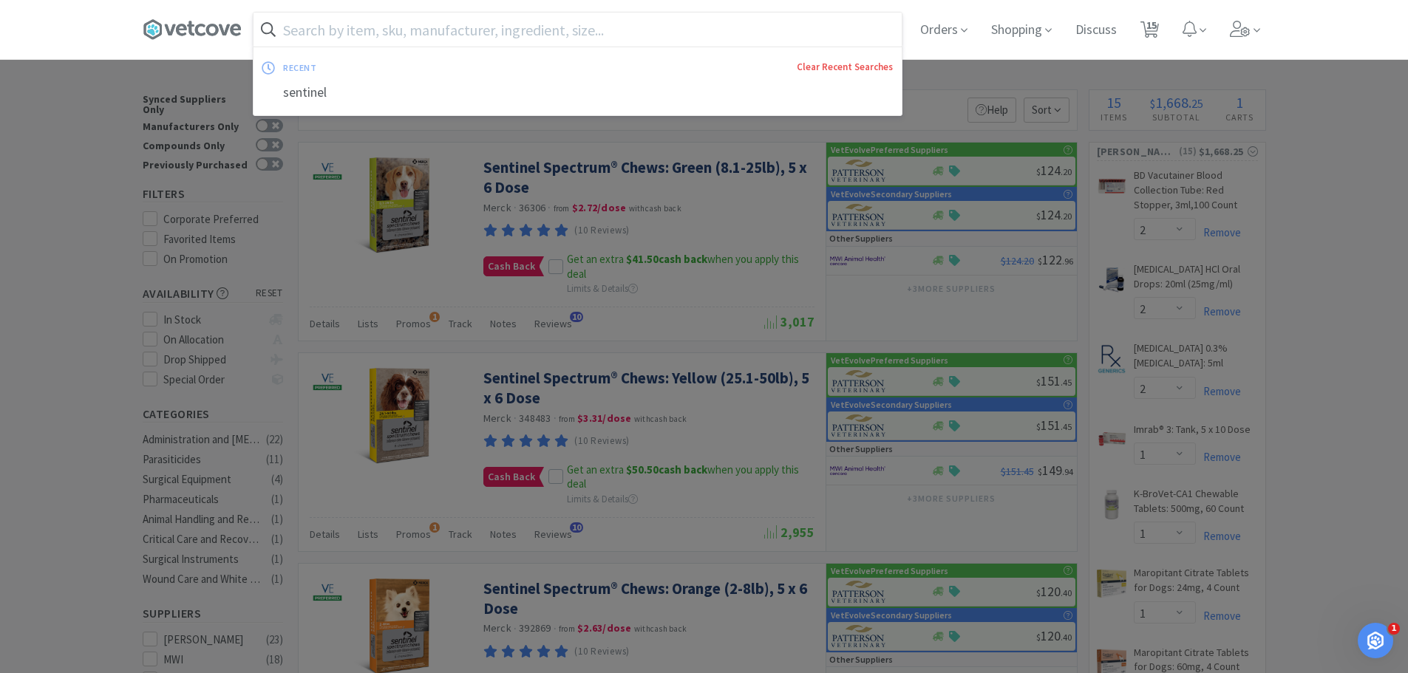
click at [838, 70] on link "Clear Recent Searches" at bounding box center [845, 67] width 96 height 13
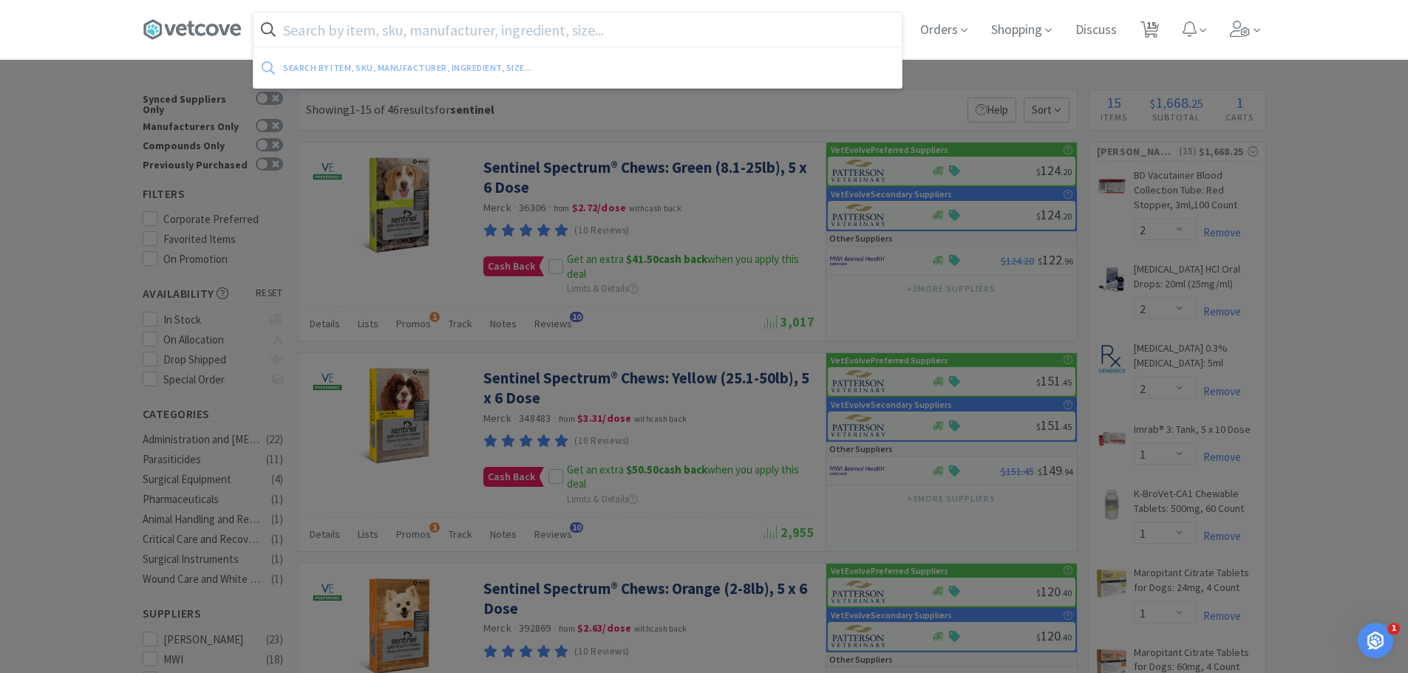
click at [69, 215] on div at bounding box center [704, 336] width 1408 height 673
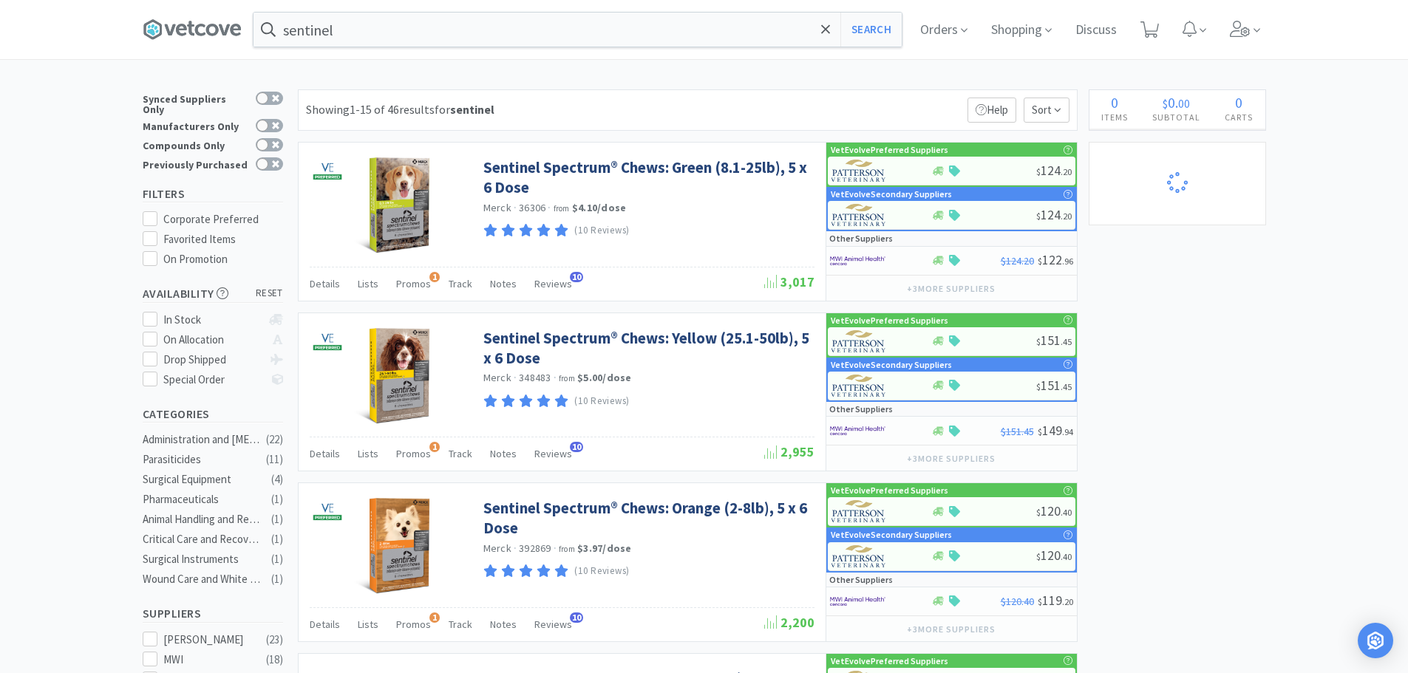
select select "2"
select select "1"
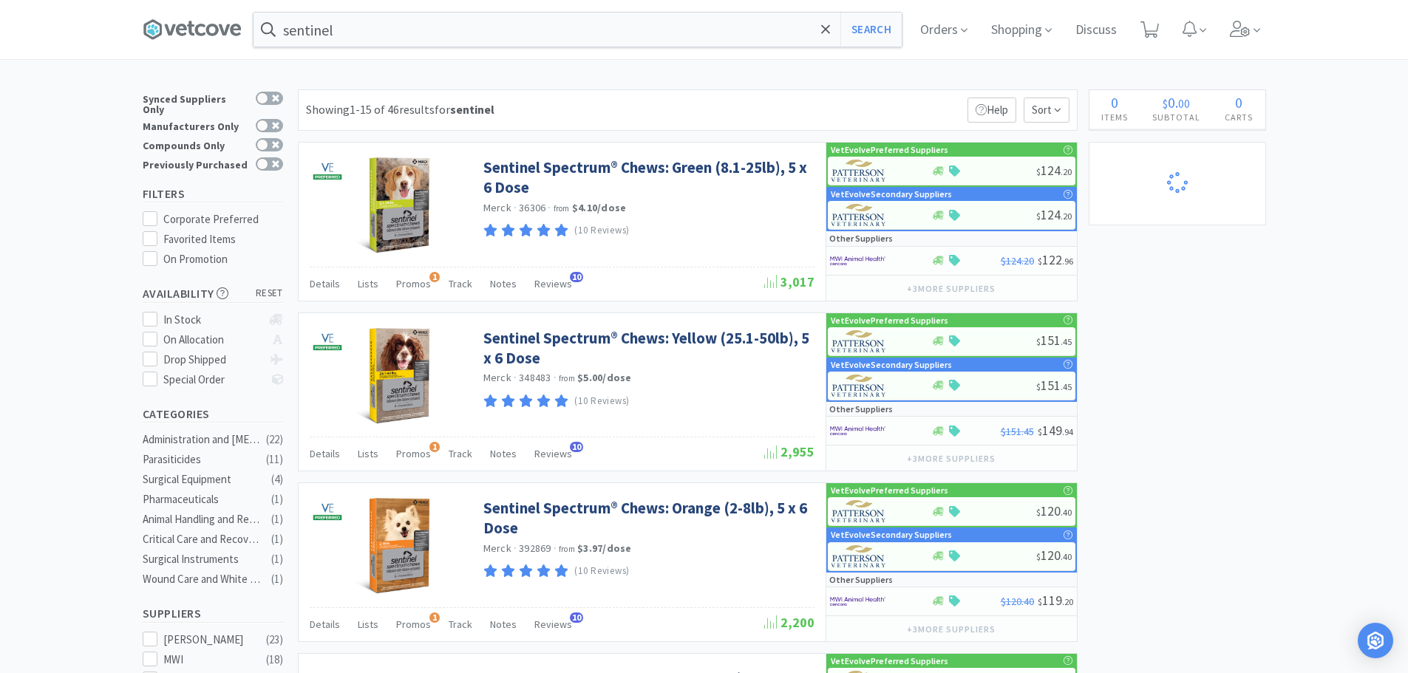
select select "1"
select select "2"
select select "1"
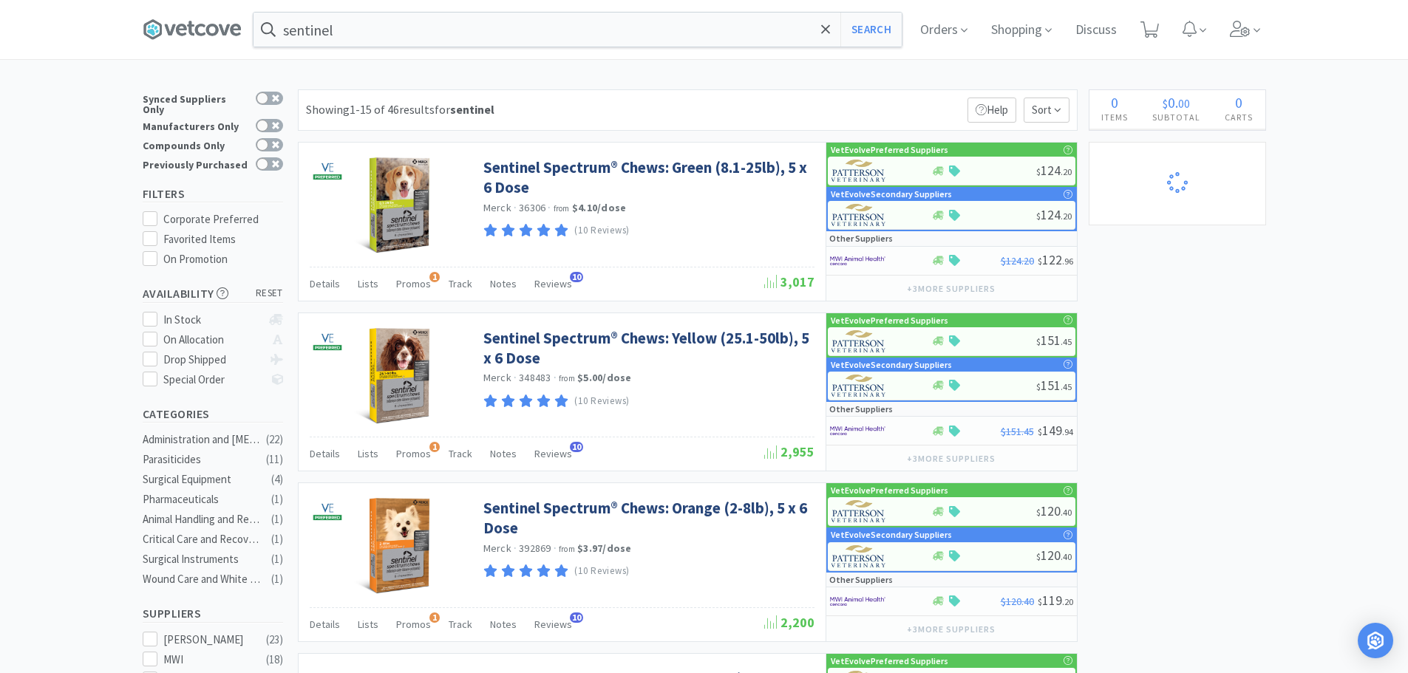
select select "2"
select select "1"
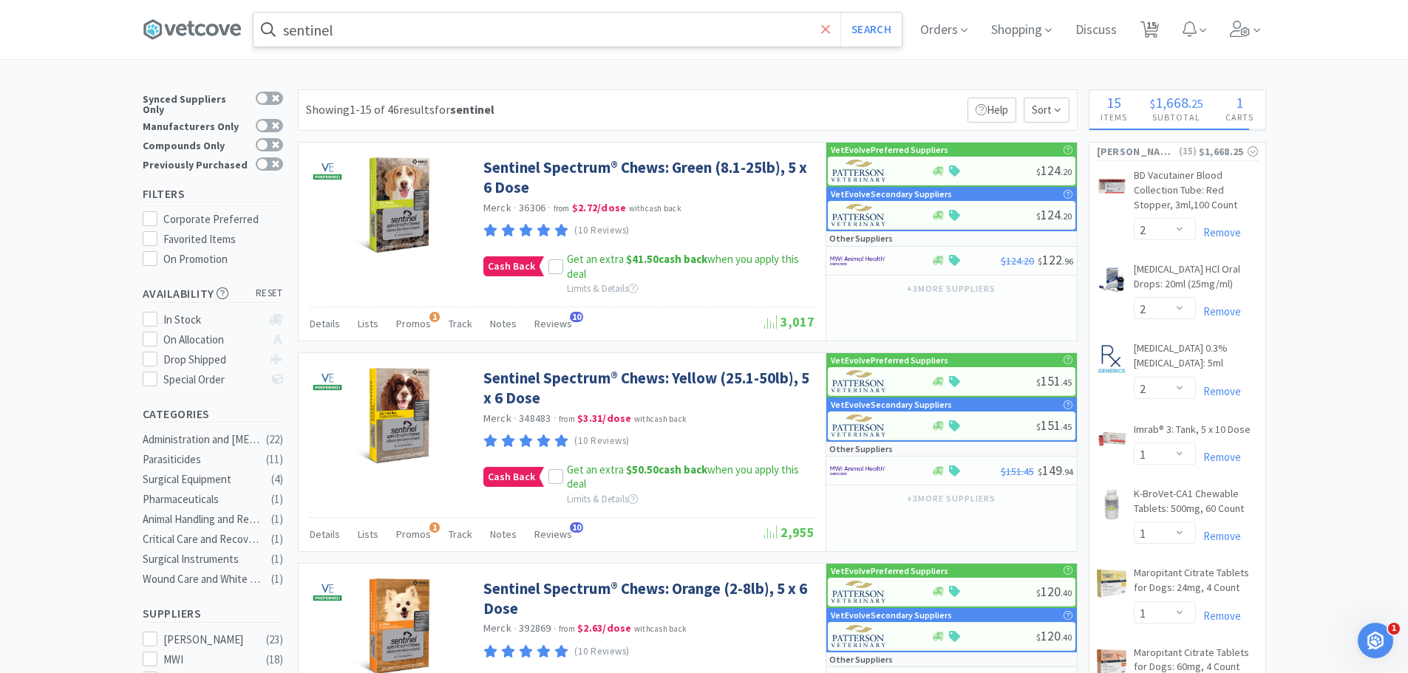
click at [822, 33] on span at bounding box center [825, 29] width 17 height 31
